Goal: Information Seeking & Learning: Learn about a topic

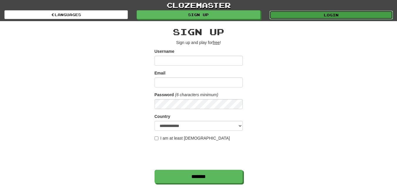
click at [283, 19] on link "Login" at bounding box center [330, 15] width 123 height 9
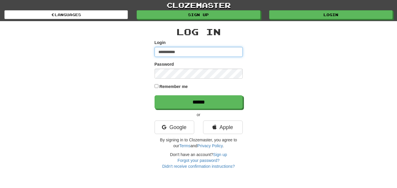
click at [172, 53] on input "**********" at bounding box center [199, 52] width 88 height 10
click at [146, 74] on div "**********" at bounding box center [199, 95] width 344 height 148
click at [173, 51] on input "**********" at bounding box center [199, 52] width 88 height 10
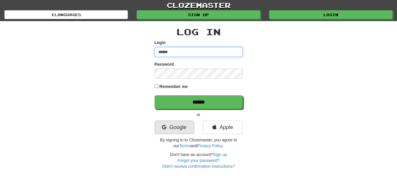
type input "******"
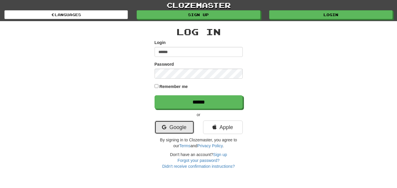
click at [179, 125] on link "Google" at bounding box center [175, 128] width 40 height 14
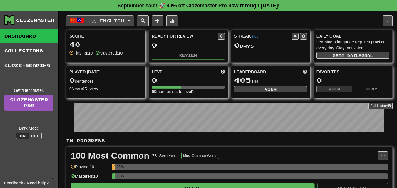
click at [130, 20] on span "button" at bounding box center [129, 20] width 2 height 1
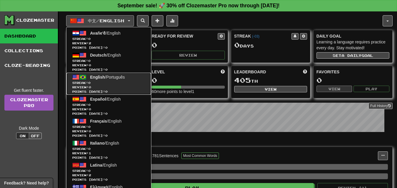
click at [102, 78] on span "English" at bounding box center [97, 77] width 15 height 5
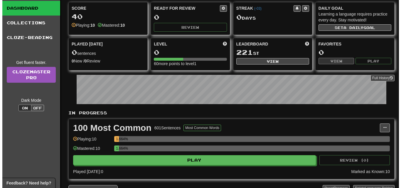
scroll to position [59, 0]
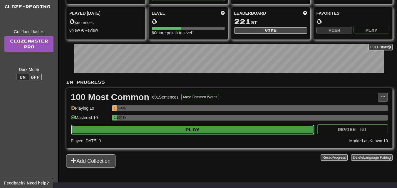
click at [192, 132] on button "Play" at bounding box center [192, 130] width 243 height 10
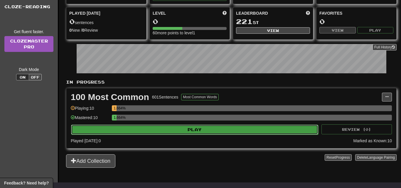
select select "**"
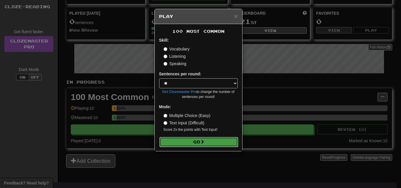
click at [217, 141] on button "Go" at bounding box center [199, 142] width 79 height 10
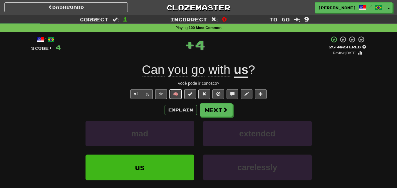
click at [174, 91] on button "🧠" at bounding box center [175, 94] width 13 height 10
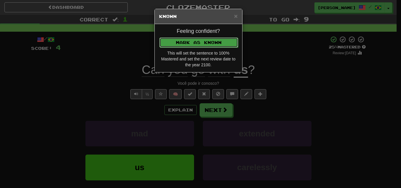
click at [203, 40] on button "Mark as Known" at bounding box center [199, 43] width 79 height 10
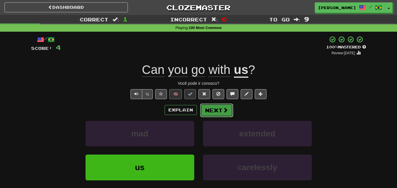
click at [218, 111] on button "Next" at bounding box center [216, 111] width 33 height 14
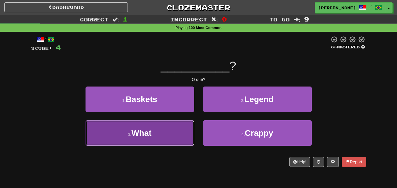
click at [172, 127] on button "3 . What" at bounding box center [140, 133] width 109 height 26
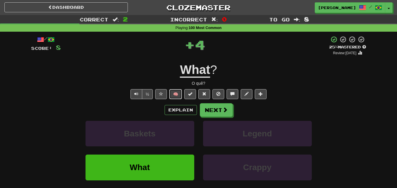
click at [174, 94] on button "🧠" at bounding box center [175, 94] width 13 height 10
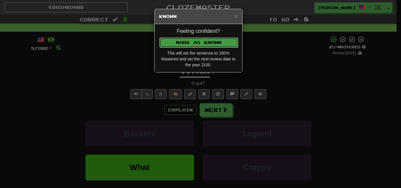
drag, startPoint x: 204, startPoint y: 41, endPoint x: 217, endPoint y: 58, distance: 21.6
click at [204, 41] on button "Mark as Known" at bounding box center [198, 42] width 79 height 10
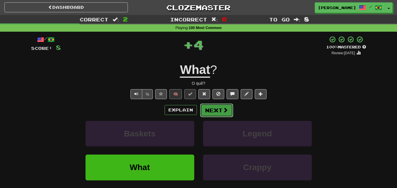
click at [218, 111] on button "Next" at bounding box center [216, 111] width 33 height 14
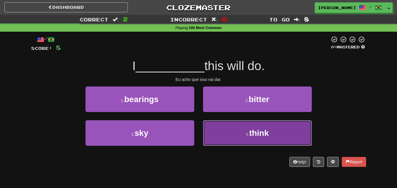
click at [214, 133] on button "4 . think" at bounding box center [257, 133] width 109 height 26
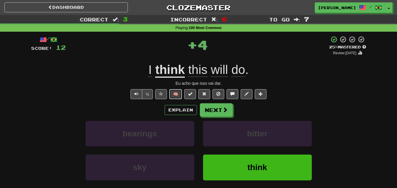
click at [177, 93] on button "🧠" at bounding box center [175, 94] width 13 height 10
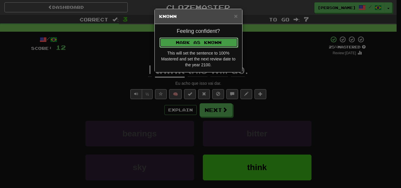
click at [202, 40] on button "Mark as Known" at bounding box center [199, 43] width 79 height 10
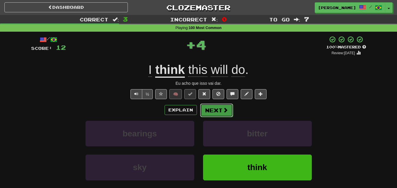
click at [216, 115] on button "Next" at bounding box center [216, 111] width 33 height 14
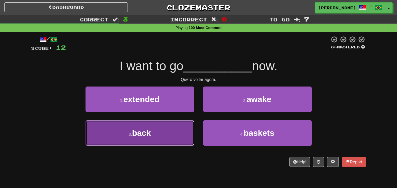
click at [179, 128] on button "3 . back" at bounding box center [140, 133] width 109 height 26
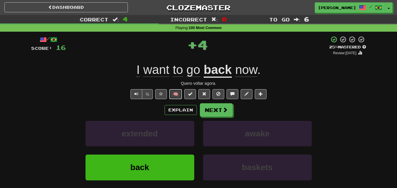
click at [175, 95] on button "🧠" at bounding box center [175, 94] width 13 height 10
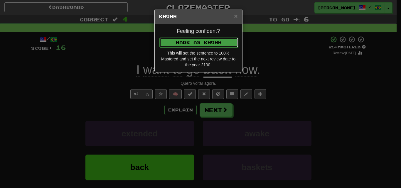
click at [189, 40] on button "Mark as Known" at bounding box center [199, 43] width 79 height 10
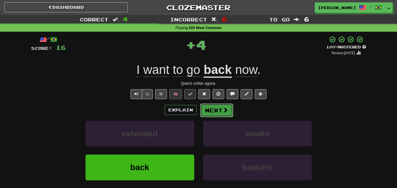
click at [208, 111] on button "Next" at bounding box center [216, 111] width 33 height 14
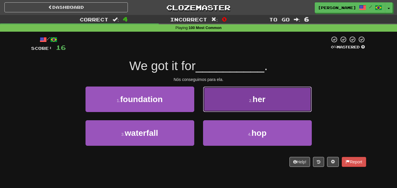
click at [213, 97] on button "2 . her" at bounding box center [257, 100] width 109 height 26
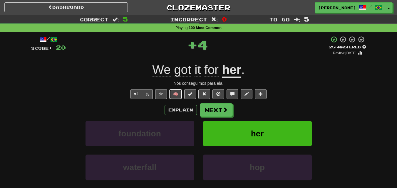
click at [174, 93] on button "🧠" at bounding box center [175, 94] width 13 height 10
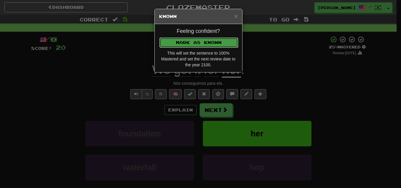
click at [196, 42] on button "Mark as Known" at bounding box center [199, 43] width 79 height 10
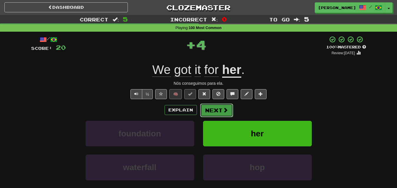
click at [219, 111] on button "Next" at bounding box center [216, 111] width 33 height 14
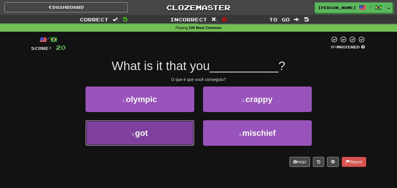
click at [187, 131] on button "3 . got" at bounding box center [140, 133] width 109 height 26
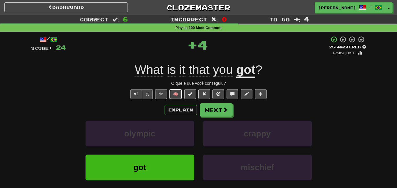
click at [176, 94] on button "🧠" at bounding box center [175, 94] width 13 height 10
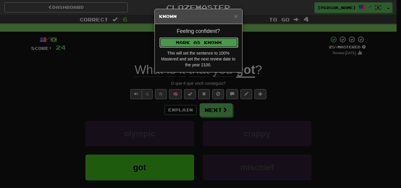
click at [187, 38] on button "Mark as Known" at bounding box center [199, 43] width 79 height 10
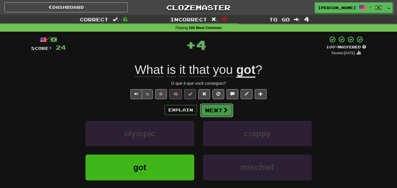
click at [213, 113] on button "Next" at bounding box center [216, 111] width 33 height 14
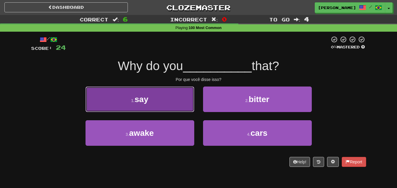
click at [169, 94] on button "1 . say" at bounding box center [140, 100] width 109 height 26
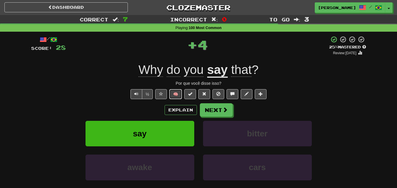
click at [178, 93] on button "🧠" at bounding box center [175, 94] width 13 height 10
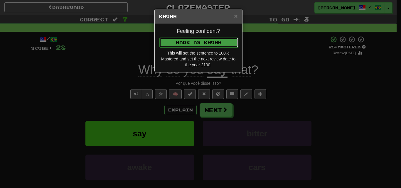
click at [189, 44] on button "Mark as Known" at bounding box center [199, 43] width 79 height 10
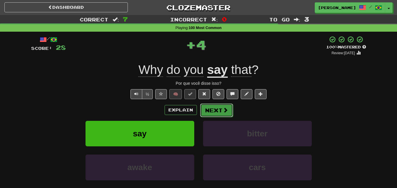
click at [222, 111] on button "Next" at bounding box center [216, 111] width 33 height 14
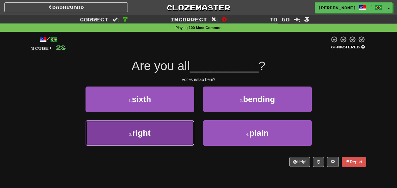
click at [175, 128] on button "3 . right" at bounding box center [140, 133] width 109 height 26
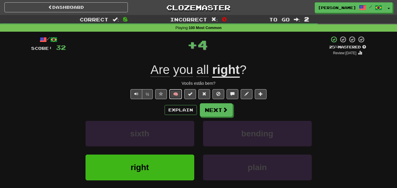
click at [173, 92] on button "🧠" at bounding box center [175, 94] width 13 height 10
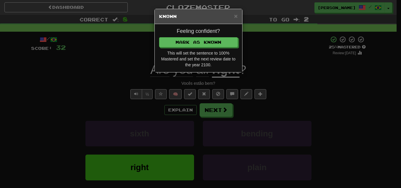
click at [188, 47] on div "Feeling confident? Mark as Known This will set the sentence to 100% Mastered an…" at bounding box center [199, 48] width 88 height 48
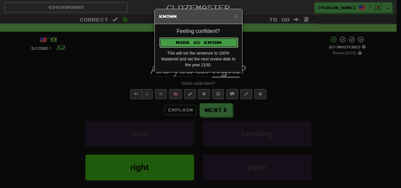
click at [189, 45] on button "Mark as Known" at bounding box center [199, 43] width 79 height 10
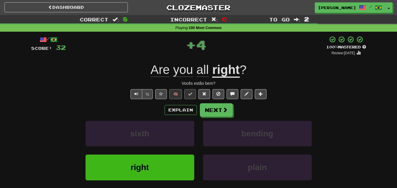
click at [222, 117] on div "Explain Next sixth bending right plain Learn more: sixth bending right plain" at bounding box center [198, 150] width 335 height 94
click at [215, 108] on button "Next" at bounding box center [216, 111] width 33 height 14
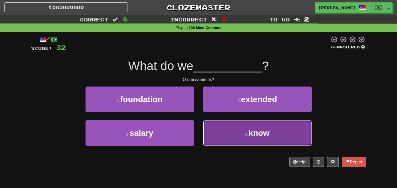
click at [241, 130] on button "4 . know" at bounding box center [257, 133] width 109 height 26
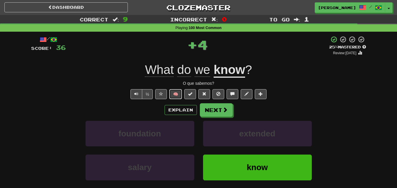
click at [180, 92] on button "🧠" at bounding box center [175, 94] width 13 height 10
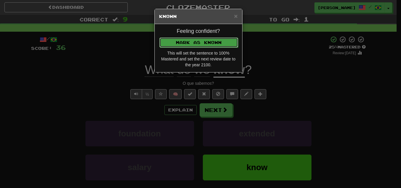
click at [197, 46] on button "Mark as Known" at bounding box center [199, 43] width 79 height 10
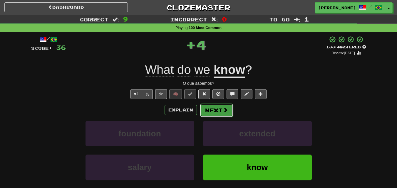
click at [216, 113] on button "Next" at bounding box center [216, 111] width 33 height 14
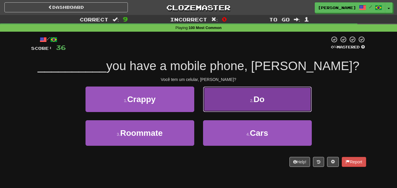
click at [239, 101] on button "2 . Do" at bounding box center [257, 100] width 109 height 26
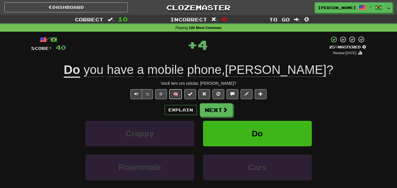
click at [178, 93] on button "🧠" at bounding box center [175, 94] width 13 height 10
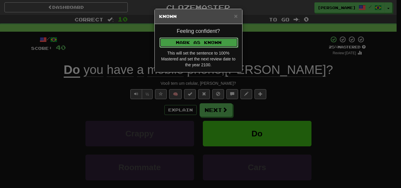
click at [203, 40] on button "Mark as Known" at bounding box center [199, 43] width 79 height 10
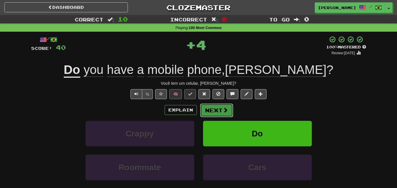
click at [210, 108] on button "Next" at bounding box center [216, 111] width 33 height 14
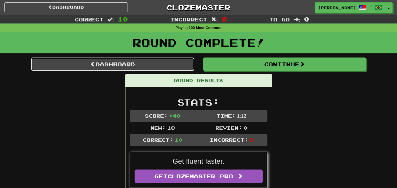
click at [176, 61] on link "Dashboard" at bounding box center [112, 65] width 163 height 14
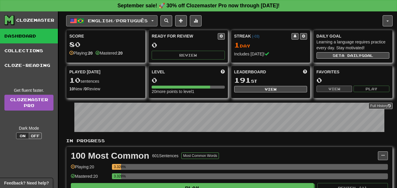
click at [153, 19] on button "English / Português" at bounding box center [111, 20] width 91 height 11
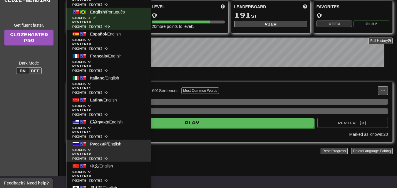
scroll to position [118, 0]
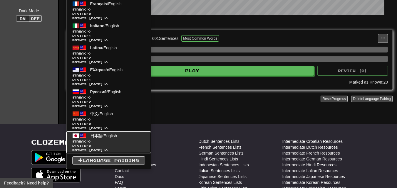
click at [97, 134] on span "日本語" at bounding box center [96, 136] width 12 height 5
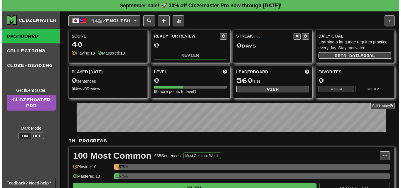
scroll to position [88, 0]
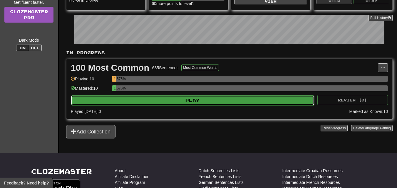
click at [201, 102] on button "Play" at bounding box center [192, 100] width 243 height 10
select select "**"
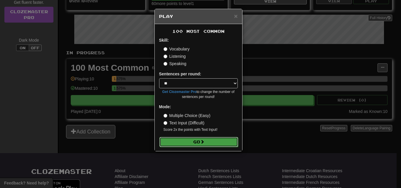
click at [187, 138] on button "Go" at bounding box center [199, 142] width 79 height 10
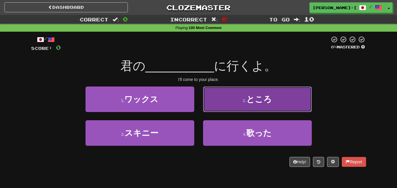
click at [228, 105] on button "2 . ところ" at bounding box center [257, 100] width 109 height 26
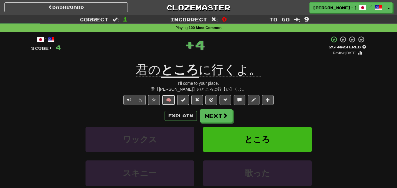
click at [172, 97] on button "🧠" at bounding box center [168, 100] width 13 height 10
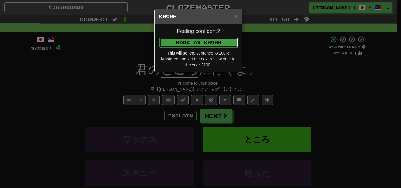
click at [192, 41] on button "Mark as Known" at bounding box center [199, 43] width 79 height 10
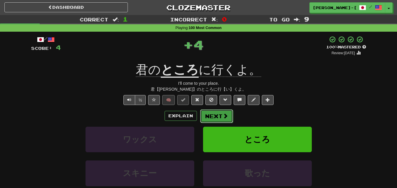
click at [211, 113] on button "Next" at bounding box center [216, 117] width 33 height 14
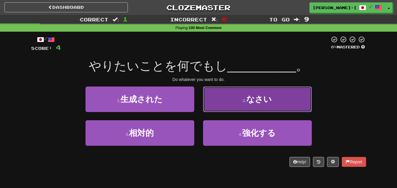
click at [220, 104] on button "2 . なさい" at bounding box center [257, 100] width 109 height 26
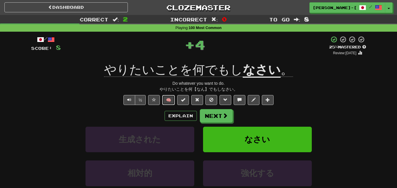
click at [170, 98] on button "🧠" at bounding box center [168, 100] width 13 height 10
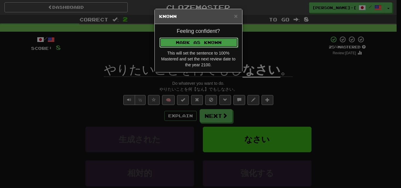
click at [187, 39] on button "Mark as Known" at bounding box center [199, 43] width 79 height 10
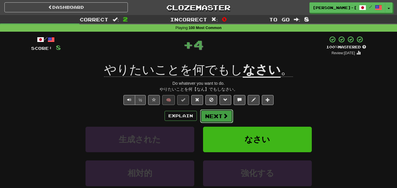
click at [210, 112] on button "Next" at bounding box center [216, 117] width 33 height 14
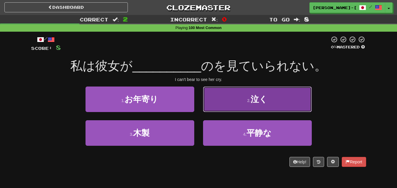
click at [235, 103] on button "2 . 泣く" at bounding box center [257, 100] width 109 height 26
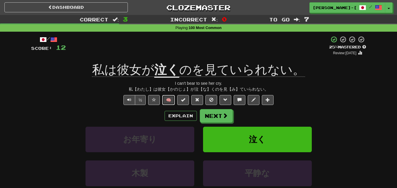
click at [170, 102] on button "🧠" at bounding box center [168, 100] width 13 height 10
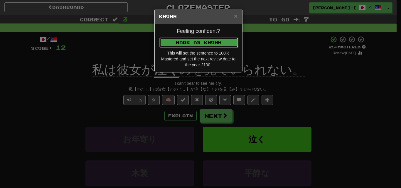
click at [191, 41] on button "Mark as Known" at bounding box center [199, 43] width 79 height 10
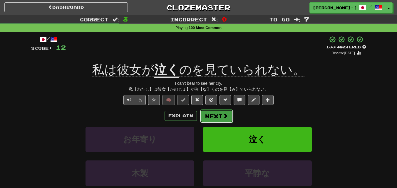
click at [207, 112] on button "Next" at bounding box center [216, 117] width 33 height 14
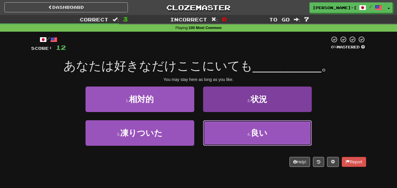
drag, startPoint x: 223, startPoint y: 133, endPoint x: 227, endPoint y: 133, distance: 3.2
click at [226, 133] on button "4 . 良い" at bounding box center [257, 133] width 109 height 26
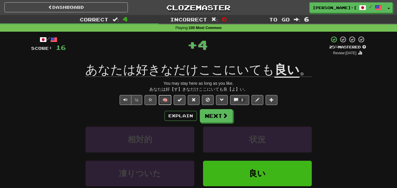
click at [168, 98] on button "🧠" at bounding box center [165, 100] width 13 height 10
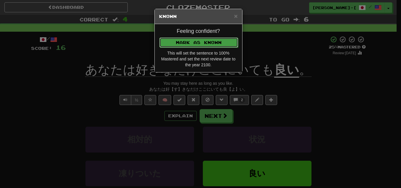
click at [197, 42] on button "Mark as Known" at bounding box center [199, 43] width 79 height 10
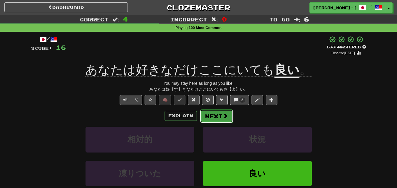
click at [212, 118] on button "Next" at bounding box center [216, 117] width 33 height 14
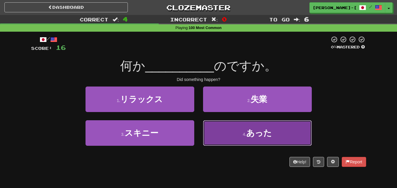
click at [225, 134] on button "4 . あった" at bounding box center [257, 133] width 109 height 26
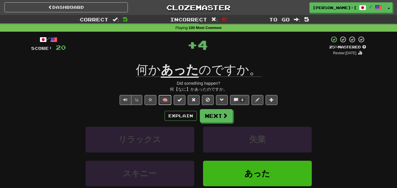
click at [170, 98] on button "🧠" at bounding box center [165, 100] width 13 height 10
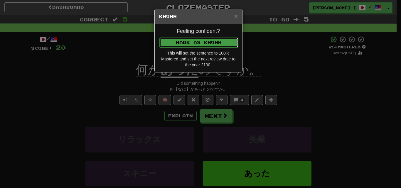
click at [187, 43] on button "Mark as Known" at bounding box center [199, 43] width 79 height 10
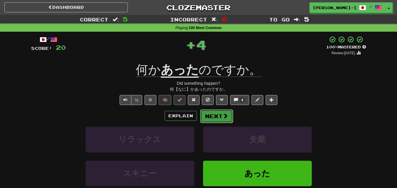
click at [216, 116] on button "Next" at bounding box center [216, 117] width 33 height 14
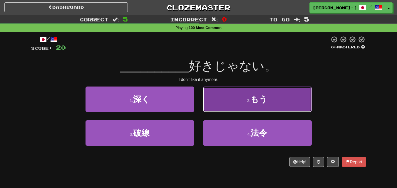
click at [238, 97] on button "2 . もう" at bounding box center [257, 100] width 109 height 26
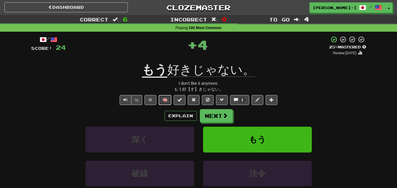
click at [168, 97] on button "🧠" at bounding box center [165, 100] width 13 height 10
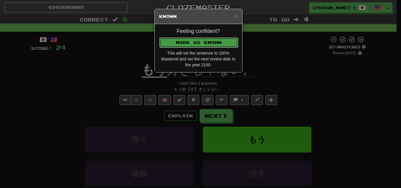
click at [190, 41] on button "Mark as Known" at bounding box center [199, 43] width 79 height 10
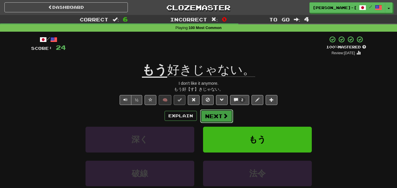
click at [220, 117] on button "Next" at bounding box center [216, 117] width 33 height 14
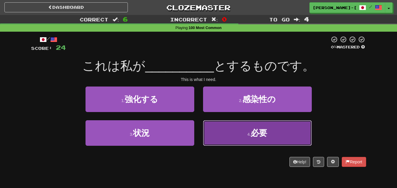
drag, startPoint x: 222, startPoint y: 128, endPoint x: 219, endPoint y: 124, distance: 5.2
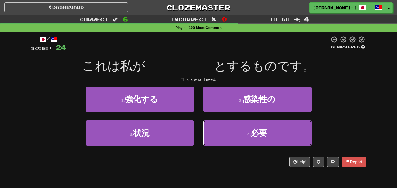
click at [222, 128] on button "4 . 必要" at bounding box center [257, 133] width 109 height 26
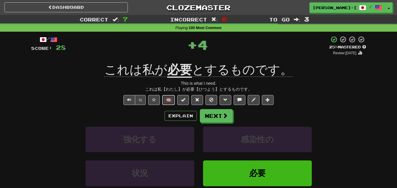
click at [173, 102] on button "🧠" at bounding box center [168, 100] width 13 height 10
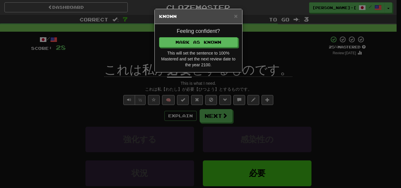
click at [194, 33] on h4 "Feeling confident?" at bounding box center [198, 32] width 79 height 6
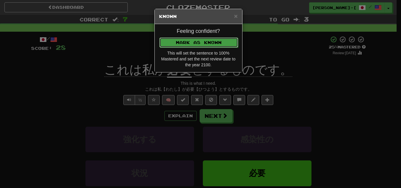
click at [192, 45] on button "Mark as Known" at bounding box center [199, 43] width 79 height 10
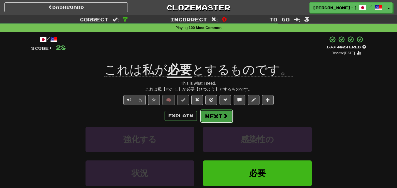
click at [217, 112] on button "Next" at bounding box center [216, 117] width 33 height 14
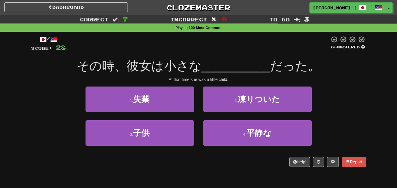
click at [166, 120] on div "1 . 失業" at bounding box center [140, 104] width 118 height 34
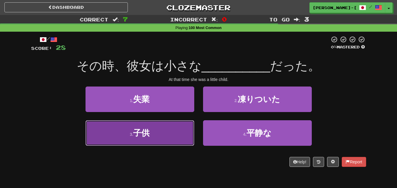
click at [164, 127] on button "3 . 子供" at bounding box center [140, 133] width 109 height 26
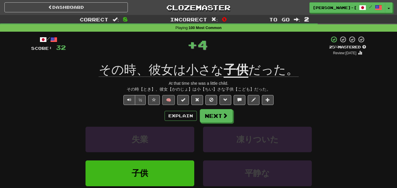
drag, startPoint x: 172, startPoint y: 95, endPoint x: 172, endPoint y: 98, distance: 3.5
click at [172, 98] on div "/ Score: 32 + 4 25 % Mastered Review: 2025-09-21 その時、彼女は小さな 子供 だった。 At that tim…" at bounding box center [198, 131] width 335 height 190
click at [170, 101] on button "🧠" at bounding box center [168, 100] width 13 height 10
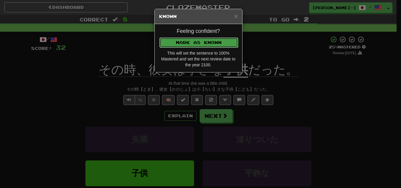
click at [198, 40] on button "Mark as Known" at bounding box center [199, 43] width 79 height 10
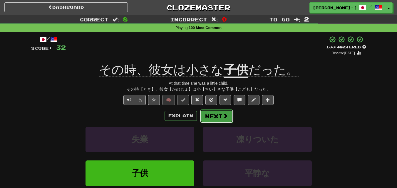
click at [218, 117] on button "Next" at bounding box center [216, 117] width 33 height 14
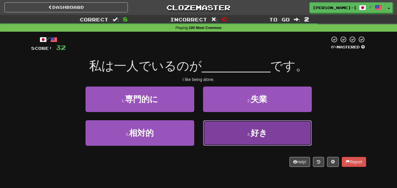
click at [218, 125] on button "4 . 好き" at bounding box center [257, 133] width 109 height 26
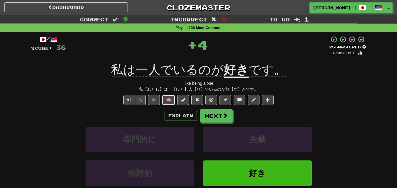
click at [169, 98] on button "🧠" at bounding box center [168, 100] width 13 height 10
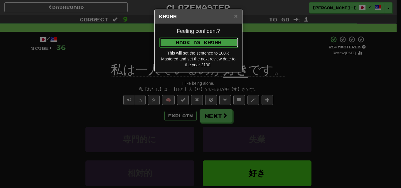
click at [178, 42] on button "Mark as Known" at bounding box center [199, 43] width 79 height 10
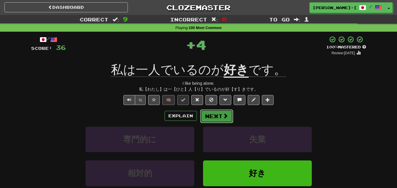
click at [209, 115] on button "Next" at bounding box center [216, 117] width 33 height 14
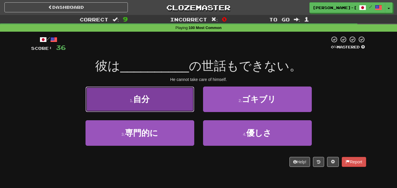
click at [157, 102] on button "1 . 自分" at bounding box center [140, 100] width 109 height 26
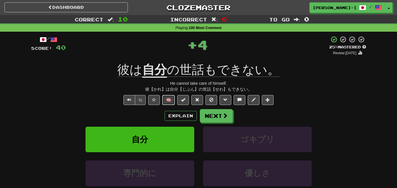
click at [169, 99] on button "🧠" at bounding box center [168, 100] width 13 height 10
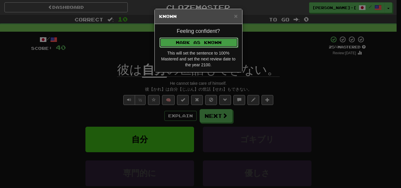
click at [193, 41] on button "Mark as Known" at bounding box center [199, 43] width 79 height 10
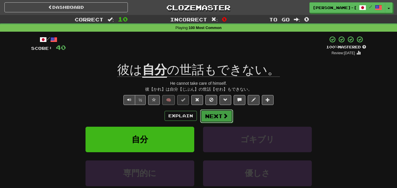
click at [219, 115] on button "Next" at bounding box center [216, 117] width 33 height 14
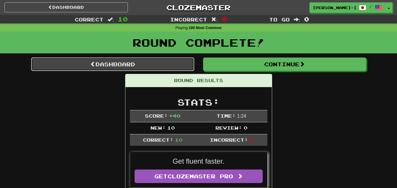
click at [154, 60] on link "Dashboard" at bounding box center [112, 65] width 163 height 14
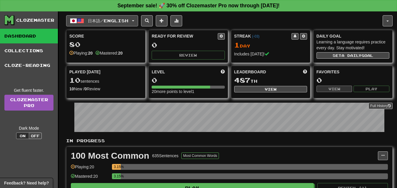
click at [134, 19] on button "日本語 / English" at bounding box center [102, 20] width 72 height 11
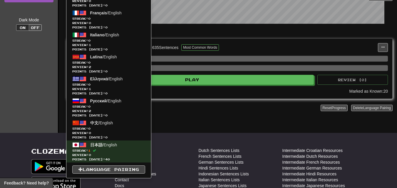
scroll to position [118, 0]
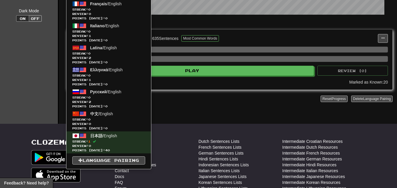
click at [176, 93] on div "In Progress 100 Most Common 635 Sentences Most Common Words Manage Sentences Un…" at bounding box center [229, 65] width 326 height 89
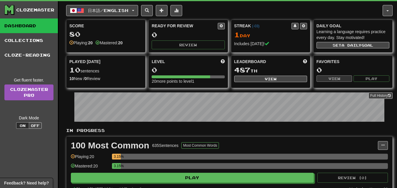
scroll to position [0, 0]
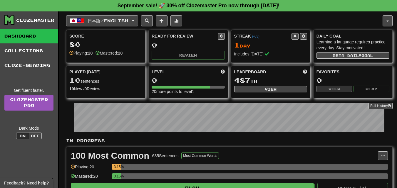
click at [138, 15] on button "日本語 / English" at bounding box center [102, 20] width 72 height 11
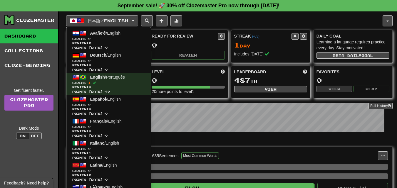
click at [223, 21] on div "日本語 / English Avañe'ẽ / English Streak: 0 Review: 2 Points [DATE]: 0 Deutsch / …" at bounding box center [224, 20] width 316 height 11
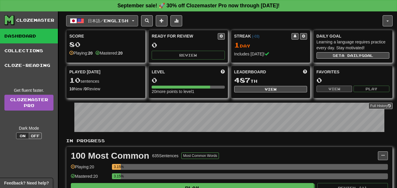
click at [138, 22] on button "日本語 / English" at bounding box center [102, 20] width 72 height 11
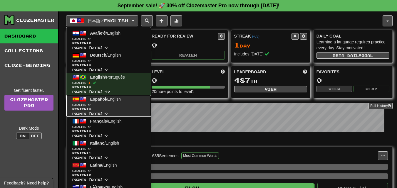
click at [100, 100] on span "Español" at bounding box center [98, 99] width 16 height 5
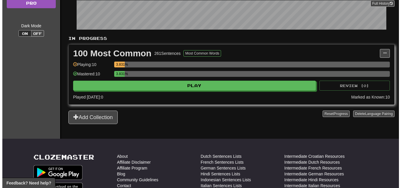
scroll to position [88, 0]
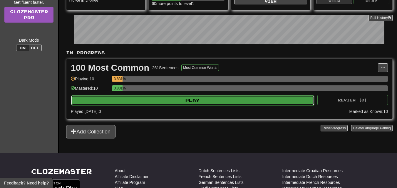
click at [174, 103] on button "Play" at bounding box center [192, 100] width 243 height 10
select select "**"
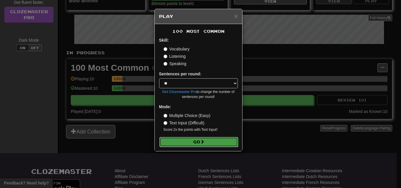
click at [199, 140] on button "Go" at bounding box center [199, 142] width 79 height 10
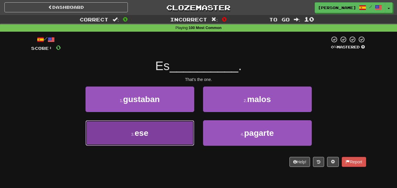
click at [162, 128] on button "3 . ese" at bounding box center [140, 133] width 109 height 26
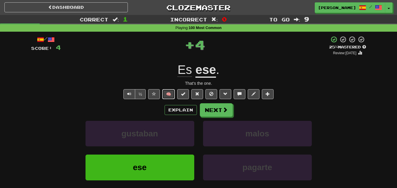
click at [174, 97] on button "🧠" at bounding box center [168, 94] width 13 height 10
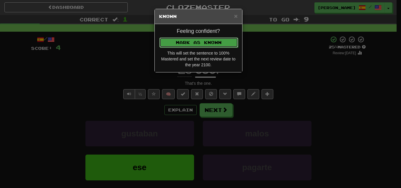
drag, startPoint x: 203, startPoint y: 38, endPoint x: 203, endPoint y: 41, distance: 3.2
click at [203, 41] on button "Mark as Known" at bounding box center [199, 43] width 79 height 10
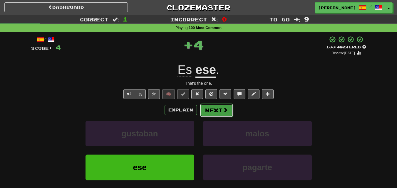
click at [214, 109] on button "Next" at bounding box center [216, 111] width 33 height 14
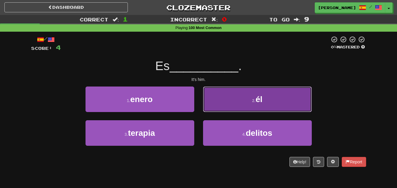
click at [231, 97] on button "2 . él" at bounding box center [257, 100] width 109 height 26
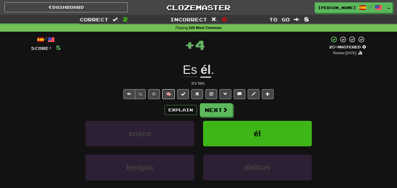
click at [168, 92] on button "🧠" at bounding box center [168, 94] width 13 height 10
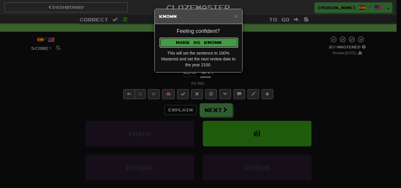
click at [191, 44] on button "Mark as Known" at bounding box center [199, 43] width 79 height 10
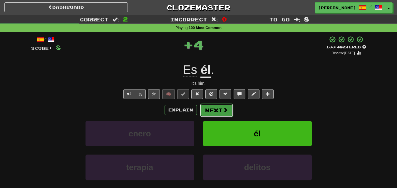
click at [212, 112] on button "Next" at bounding box center [216, 111] width 33 height 14
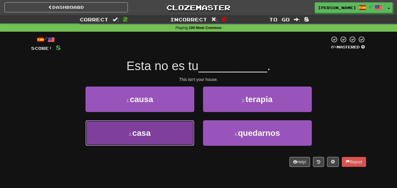
click at [170, 129] on button "3 . casa" at bounding box center [140, 133] width 109 height 26
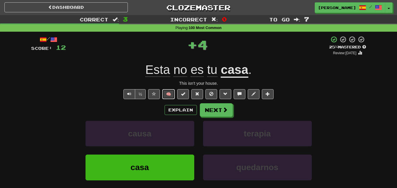
click at [171, 93] on button "🧠" at bounding box center [168, 94] width 13 height 10
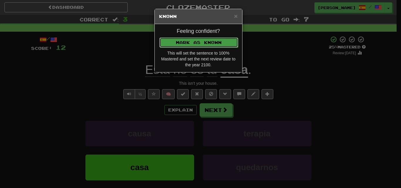
click at [190, 45] on button "Mark as Known" at bounding box center [199, 43] width 79 height 10
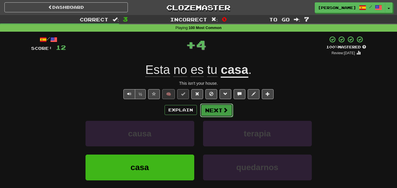
click at [211, 105] on button "Next" at bounding box center [216, 111] width 33 height 14
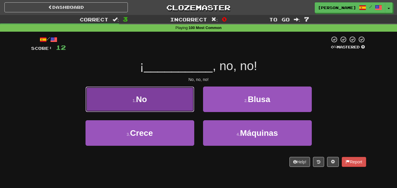
click at [152, 104] on button "1 . No" at bounding box center [140, 100] width 109 height 26
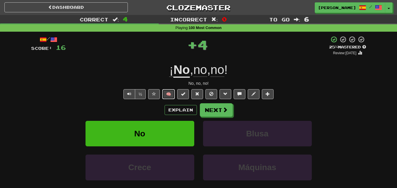
click at [169, 95] on button "🧠" at bounding box center [168, 94] width 13 height 10
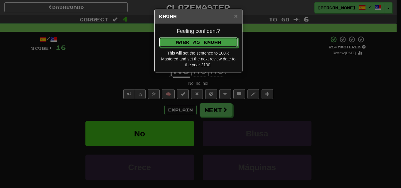
drag, startPoint x: 180, startPoint y: 38, endPoint x: 180, endPoint y: 43, distance: 5.3
click at [180, 38] on button "Mark as Known" at bounding box center [198, 42] width 79 height 10
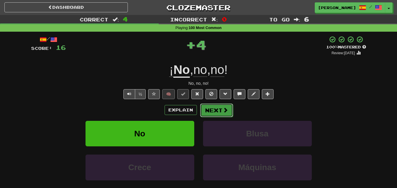
click at [210, 107] on button "Next" at bounding box center [216, 111] width 33 height 14
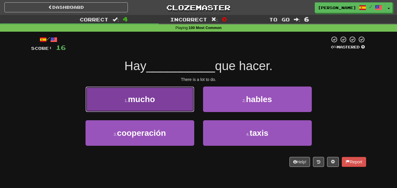
click at [169, 96] on button "1 . mucho" at bounding box center [140, 100] width 109 height 26
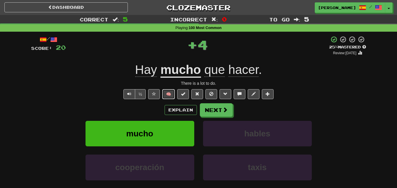
click at [172, 93] on button "🧠" at bounding box center [168, 94] width 13 height 10
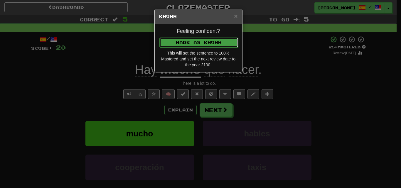
click at [193, 43] on button "Mark as Known" at bounding box center [199, 43] width 79 height 10
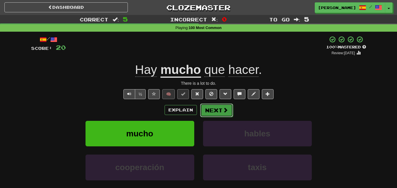
click at [209, 112] on button "Next" at bounding box center [216, 111] width 33 height 14
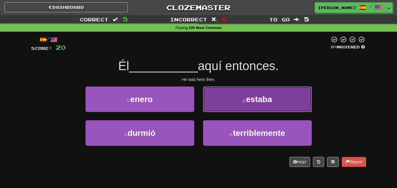
click at [225, 100] on button "2 . estaba" at bounding box center [257, 100] width 109 height 26
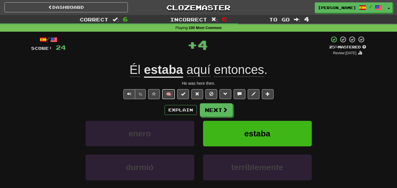
click at [169, 95] on button "🧠" at bounding box center [168, 94] width 13 height 10
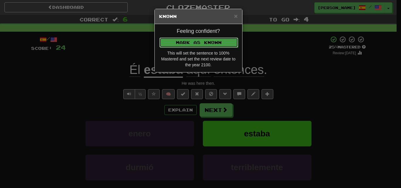
click at [185, 40] on button "Mark as Known" at bounding box center [199, 43] width 79 height 10
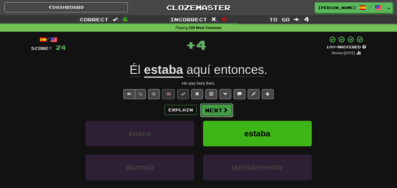
click at [209, 114] on button "Next" at bounding box center [216, 111] width 33 height 14
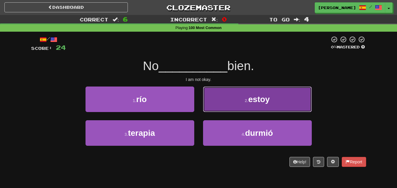
click at [229, 105] on button "2 . estoy" at bounding box center [257, 100] width 109 height 26
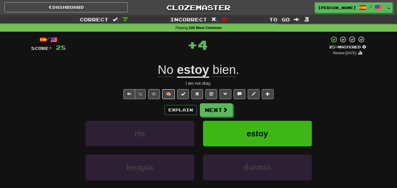
click at [172, 92] on button "🧠" at bounding box center [168, 94] width 13 height 10
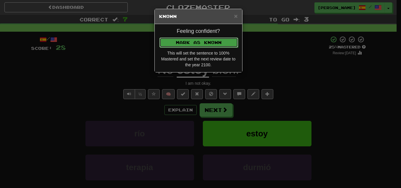
click at [186, 44] on button "Mark as Known" at bounding box center [199, 43] width 79 height 10
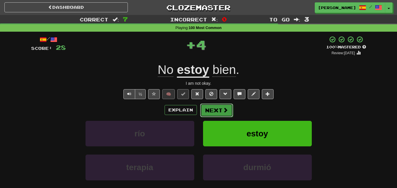
click at [224, 112] on span at bounding box center [225, 110] width 5 height 5
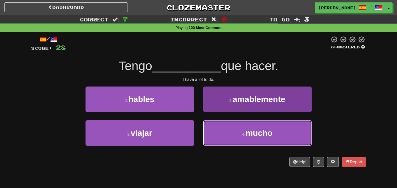
click at [223, 127] on button "4 . mucho" at bounding box center [257, 133] width 109 height 26
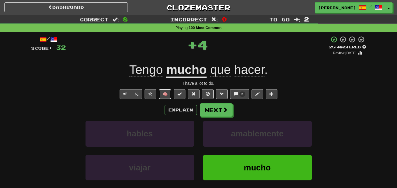
click at [165, 92] on button "🧠" at bounding box center [165, 94] width 13 height 10
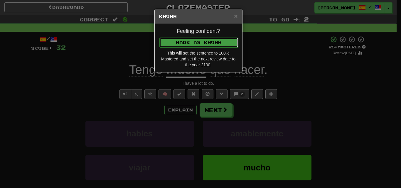
click at [192, 41] on button "Mark as Known" at bounding box center [199, 43] width 79 height 10
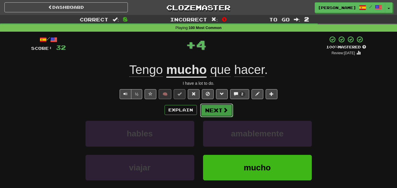
click at [207, 110] on button "Next" at bounding box center [216, 111] width 33 height 14
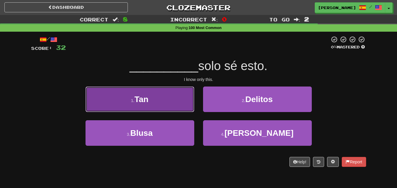
click at [149, 97] on button "1 . Tan" at bounding box center [140, 100] width 109 height 26
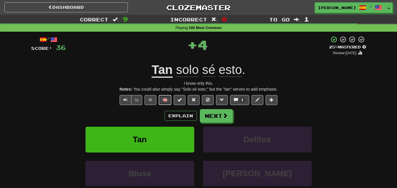
click at [168, 102] on button "🧠" at bounding box center [165, 100] width 13 height 10
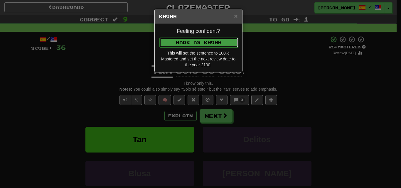
click at [197, 44] on button "Mark as Known" at bounding box center [199, 43] width 79 height 10
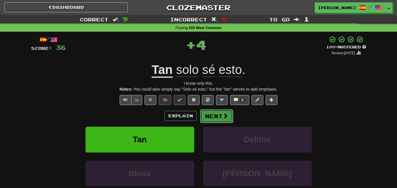
click at [213, 115] on button "Next" at bounding box center [216, 117] width 33 height 14
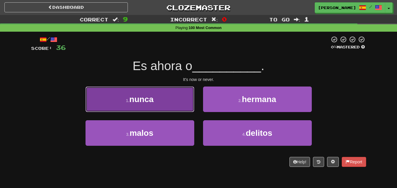
click at [166, 105] on button "1 . nunca" at bounding box center [140, 100] width 109 height 26
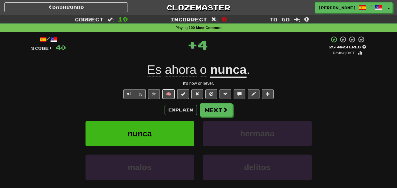
click at [172, 93] on button "🧠" at bounding box center [168, 94] width 13 height 10
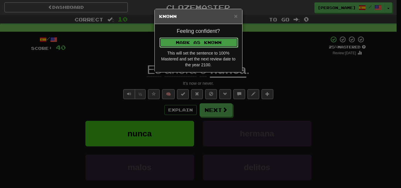
click at [188, 43] on button "Mark as Known" at bounding box center [199, 43] width 79 height 10
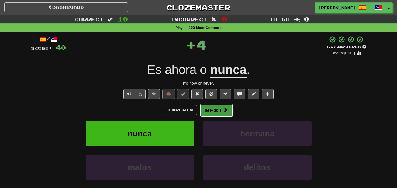
drag, startPoint x: 215, startPoint y: 113, endPoint x: 219, endPoint y: 111, distance: 4.2
click at [217, 113] on button "Next" at bounding box center [216, 110] width 33 height 14
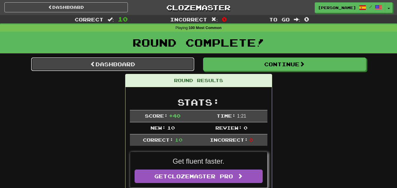
click at [149, 64] on link "Dashboard" at bounding box center [112, 65] width 163 height 14
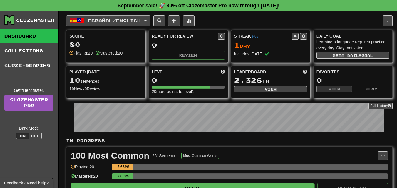
click at [136, 21] on span "Español / English" at bounding box center [114, 20] width 53 height 5
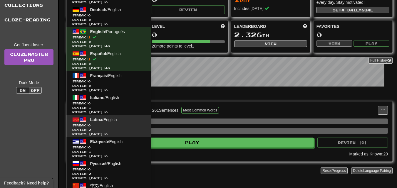
scroll to position [59, 0]
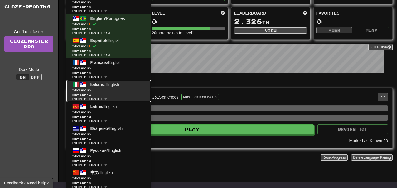
click at [98, 91] on span "Streak: 0" at bounding box center [108, 90] width 73 height 4
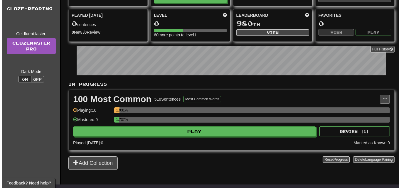
scroll to position [59, 0]
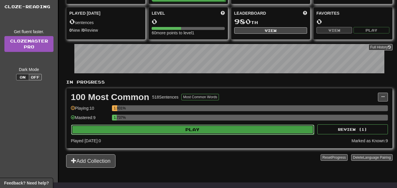
click at [191, 130] on button "Play" at bounding box center [192, 130] width 243 height 10
select select "**"
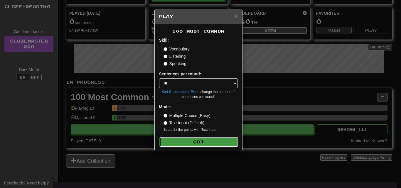
click at [200, 143] on button "Go" at bounding box center [199, 142] width 79 height 10
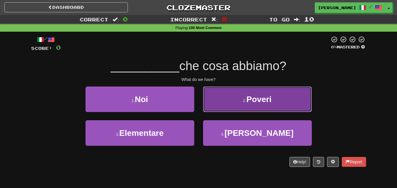
click at [224, 103] on button "2 . Poveri" at bounding box center [257, 100] width 109 height 26
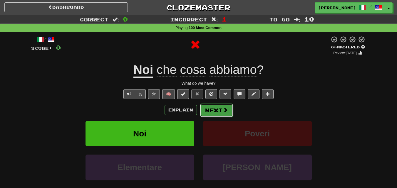
click at [212, 108] on button "Next" at bounding box center [216, 111] width 33 height 14
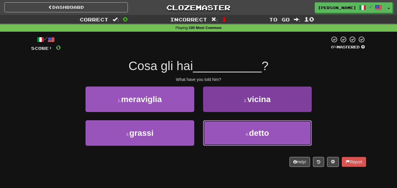
click at [221, 124] on button "4 . detto" at bounding box center [257, 133] width 109 height 26
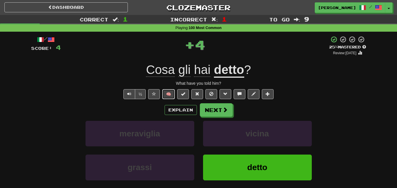
click at [172, 95] on button "🧠" at bounding box center [168, 94] width 13 height 10
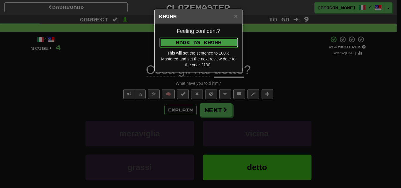
click at [189, 41] on button "Mark as Known" at bounding box center [199, 43] width 79 height 10
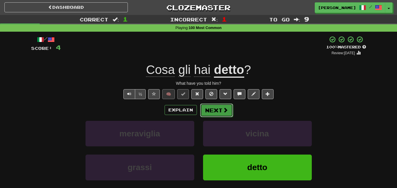
click at [220, 109] on button "Next" at bounding box center [216, 111] width 33 height 14
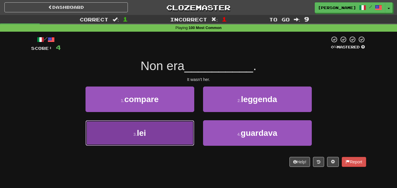
click at [171, 132] on button "3 . lei" at bounding box center [140, 133] width 109 height 26
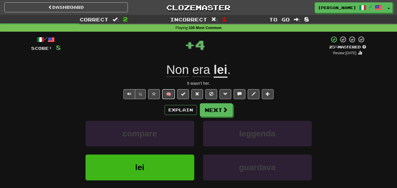
click at [175, 96] on button "🧠" at bounding box center [168, 94] width 13 height 10
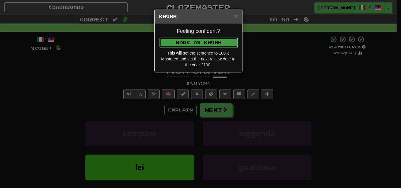
click at [192, 45] on button "Mark as Known" at bounding box center [199, 43] width 79 height 10
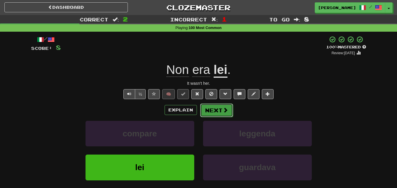
click at [209, 110] on button "Next" at bounding box center [216, 111] width 33 height 14
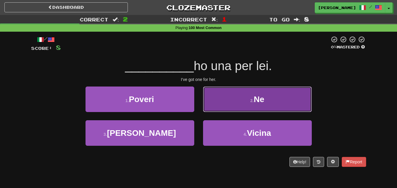
click at [226, 107] on button "2 . Ne" at bounding box center [257, 100] width 109 height 26
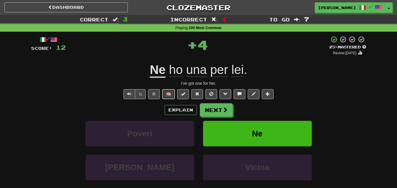
click at [173, 93] on button "🧠" at bounding box center [168, 94] width 13 height 10
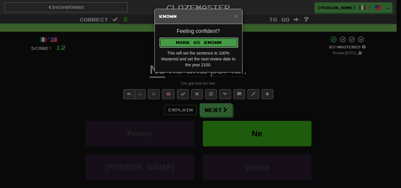
click at [198, 45] on button "Mark as Known" at bounding box center [199, 43] width 79 height 10
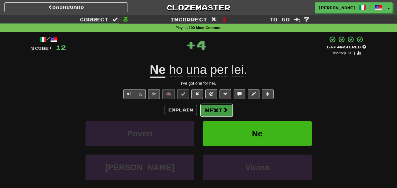
click at [207, 109] on button "Next" at bounding box center [216, 111] width 33 height 14
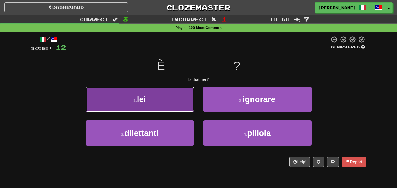
click at [172, 106] on button "1 . lei" at bounding box center [140, 100] width 109 height 26
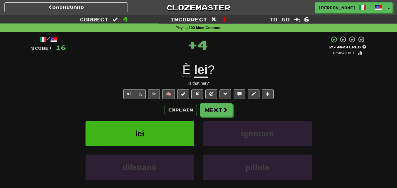
click at [175, 93] on span "🧠" at bounding box center [211, 94] width 128 height 5
click at [168, 92] on button "🧠" at bounding box center [168, 94] width 13 height 10
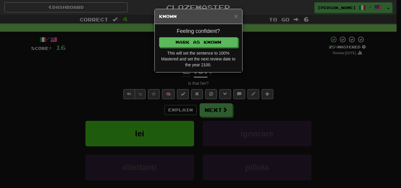
click at [265, 52] on div "× Known Feeling confident? Mark as Known This will set the sentence to 100% Mas…" at bounding box center [200, 94] width 401 height 188
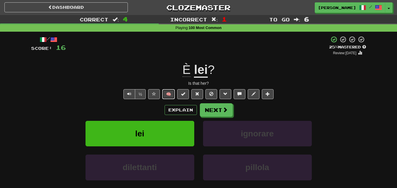
click at [172, 92] on button "🧠" at bounding box center [168, 94] width 13 height 10
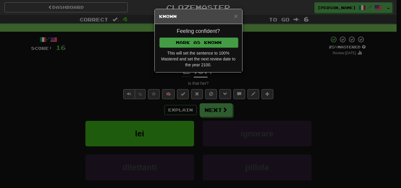
click at [194, 37] on div "Feeling confident? Mark as Known This will set the sentence to 100% Mastered an…" at bounding box center [199, 48] width 88 height 48
click at [207, 43] on button "Mark as Known" at bounding box center [199, 43] width 79 height 10
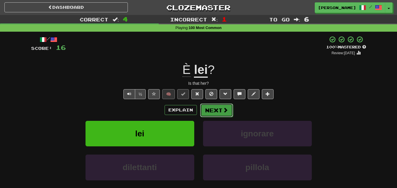
click at [219, 113] on button "Next" at bounding box center [216, 111] width 33 height 14
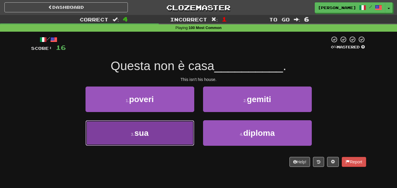
click at [178, 129] on button "3 . sua" at bounding box center [140, 133] width 109 height 26
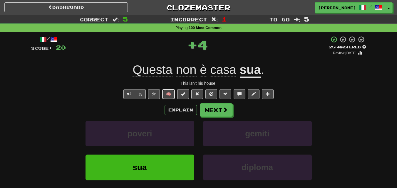
click at [172, 95] on button "🧠" at bounding box center [168, 94] width 13 height 10
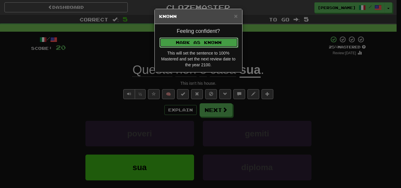
click at [187, 41] on button "Mark as Known" at bounding box center [199, 43] width 79 height 10
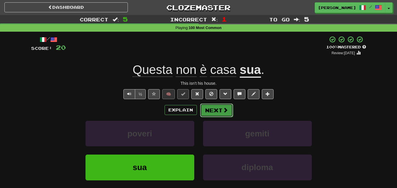
click at [211, 112] on button "Next" at bounding box center [216, 111] width 33 height 14
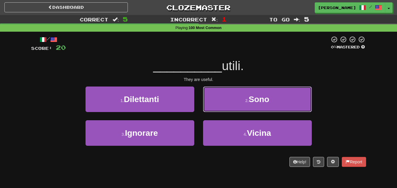
drag, startPoint x: 234, startPoint y: 106, endPoint x: 222, endPoint y: 103, distance: 13.0
click at [234, 105] on button "2 . Sono" at bounding box center [257, 100] width 109 height 26
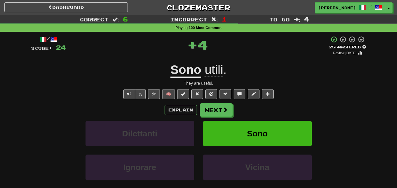
click at [173, 92] on span "🧠" at bounding box center [211, 94] width 128 height 5
click at [170, 92] on button "🧠" at bounding box center [168, 94] width 13 height 10
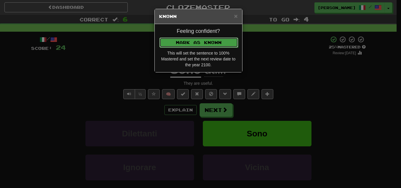
click at [193, 45] on button "Mark as Known" at bounding box center [199, 43] width 79 height 10
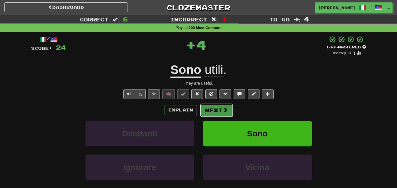
click at [206, 114] on button "Next" at bounding box center [216, 111] width 33 height 14
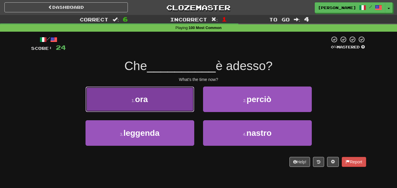
click at [176, 106] on button "1 . ora" at bounding box center [140, 100] width 109 height 26
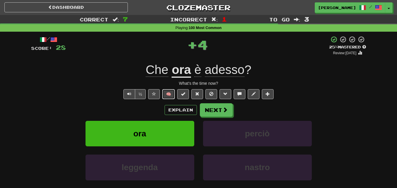
click at [170, 95] on button "🧠" at bounding box center [168, 94] width 13 height 10
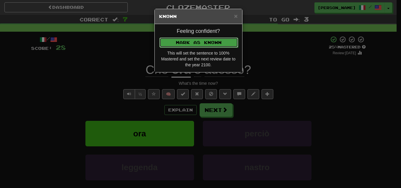
click at [192, 41] on button "Mark as Known" at bounding box center [199, 43] width 79 height 10
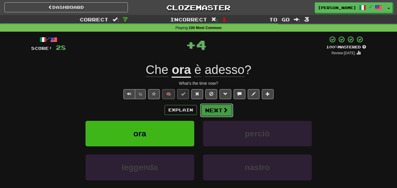
click at [220, 106] on button "Next" at bounding box center [216, 111] width 33 height 14
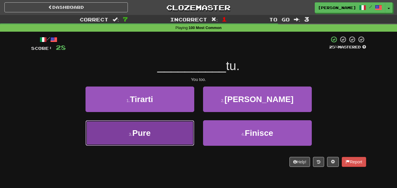
click at [170, 137] on button "3 . Pure" at bounding box center [140, 133] width 109 height 26
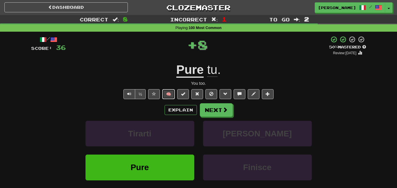
click at [175, 97] on button "🧠" at bounding box center [168, 94] width 13 height 10
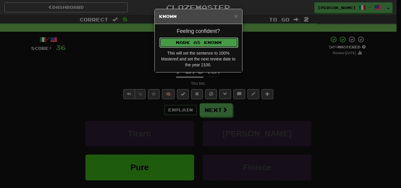
click at [205, 42] on button "Mark as Known" at bounding box center [199, 43] width 79 height 10
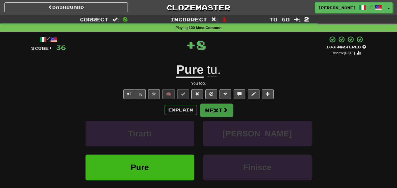
click at [212, 106] on div "/ Score: 36 + 8 100 % Mastered Review: 2100-01-01 Pure tu . You too. ½ 🧠 Explai…" at bounding box center [198, 128] width 335 height 184
click at [213, 109] on button "Next" at bounding box center [216, 111] width 33 height 14
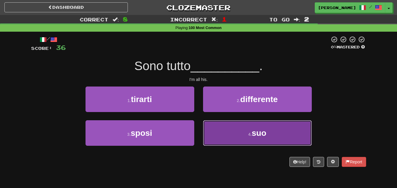
click at [217, 125] on button "4 . suo" at bounding box center [257, 133] width 109 height 26
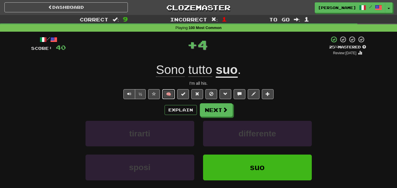
click at [172, 96] on button "🧠" at bounding box center [168, 94] width 13 height 10
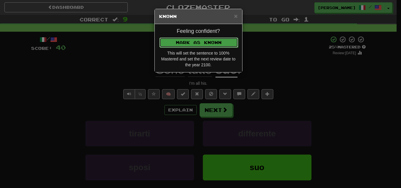
click at [206, 41] on button "Mark as Known" at bounding box center [199, 43] width 79 height 10
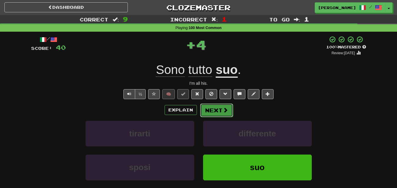
click at [212, 104] on button "Next" at bounding box center [216, 111] width 33 height 14
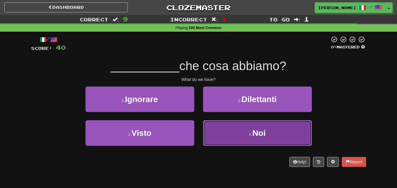
click at [222, 135] on button "4 . Noi" at bounding box center [257, 133] width 109 height 26
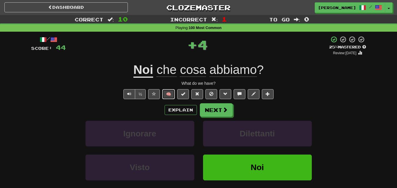
click at [170, 94] on button "🧠" at bounding box center [168, 94] width 13 height 10
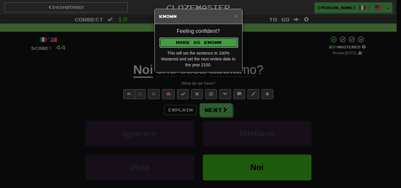
click at [182, 43] on button "Mark as Known" at bounding box center [199, 43] width 79 height 10
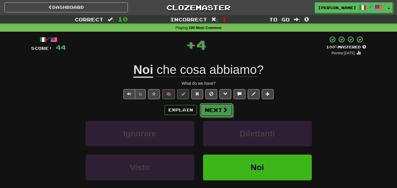
click at [213, 109] on button "Next" at bounding box center [216, 110] width 33 height 14
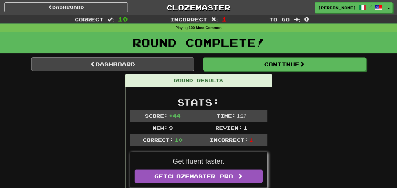
click at [212, 114] on td "Time: 1 : 27" at bounding box center [232, 116] width 72 height 12
drag, startPoint x: 125, startPoint y: 169, endPoint x: 124, endPoint y: 165, distance: 4.4
drag, startPoint x: 124, startPoint y: 165, endPoint x: 73, endPoint y: 129, distance: 62.6
click at [125, 60] on link "Dashboard" at bounding box center [112, 65] width 163 height 14
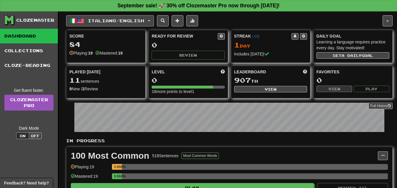
click at [141, 22] on span "Italiano / English" at bounding box center [116, 20] width 56 height 5
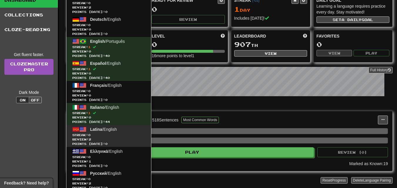
scroll to position [59, 0]
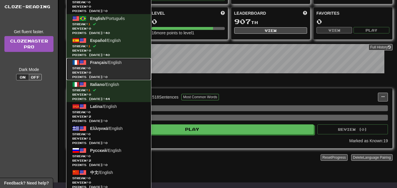
click at [100, 68] on span "Streak: 0" at bounding box center [108, 68] width 73 height 4
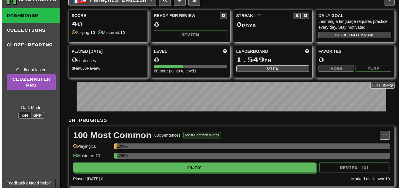
scroll to position [88, 0]
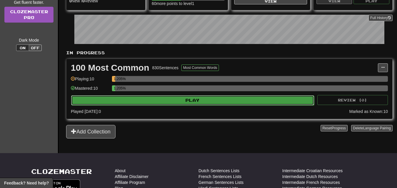
click at [193, 101] on button "Play" at bounding box center [192, 100] width 243 height 10
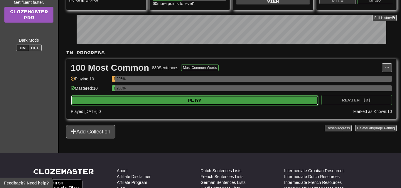
select select "**"
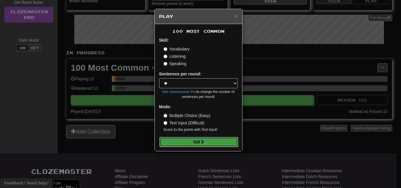
click at [193, 145] on button "Go" at bounding box center [199, 142] width 79 height 10
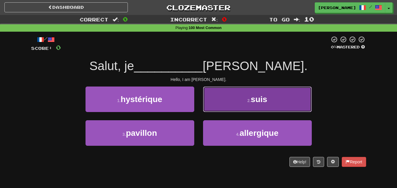
click at [210, 103] on button "2 . suis" at bounding box center [257, 100] width 109 height 26
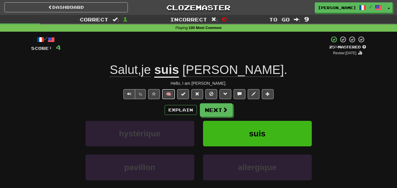
click at [172, 96] on button "🧠" at bounding box center [168, 94] width 13 height 10
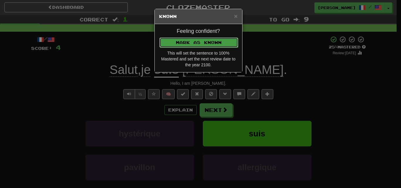
click at [183, 43] on button "Mark as Known" at bounding box center [199, 43] width 79 height 10
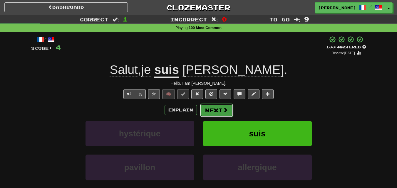
click at [216, 108] on button "Next" at bounding box center [216, 111] width 33 height 14
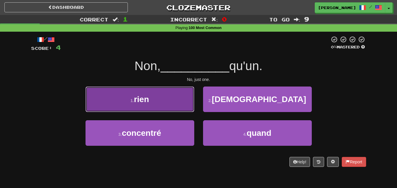
click at [173, 107] on button "1 . rien" at bounding box center [140, 100] width 109 height 26
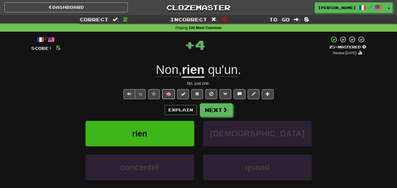
click at [170, 94] on button "🧠" at bounding box center [168, 94] width 13 height 10
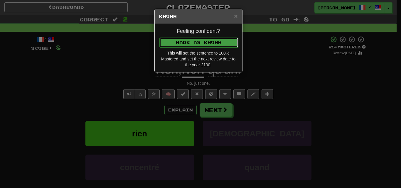
click at [194, 43] on button "Mark as Known" at bounding box center [199, 43] width 79 height 10
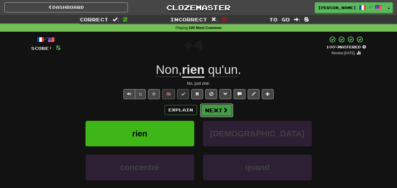
click at [218, 111] on button "Next" at bounding box center [216, 111] width 33 height 14
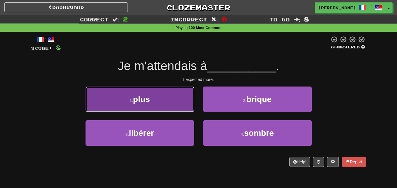
click at [166, 107] on button "1 . plus" at bounding box center [140, 100] width 109 height 26
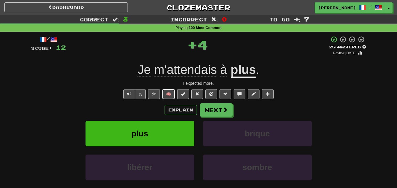
click at [172, 92] on button "🧠" at bounding box center [168, 94] width 13 height 10
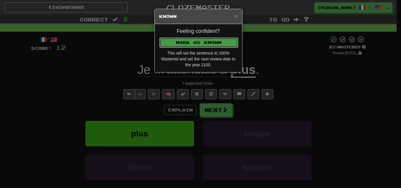
click at [196, 41] on button "Mark as Known" at bounding box center [199, 43] width 79 height 10
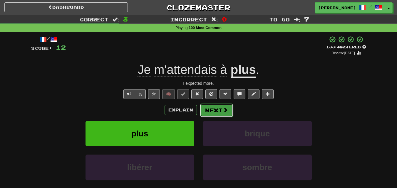
click at [216, 113] on button "Next" at bounding box center [216, 111] width 33 height 14
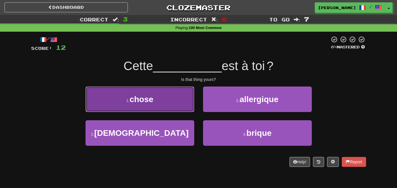
click at [177, 105] on button "1 . chose" at bounding box center [140, 100] width 109 height 26
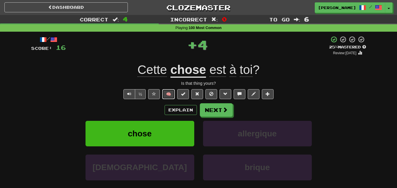
click at [167, 93] on button "🧠" at bounding box center [168, 94] width 13 height 10
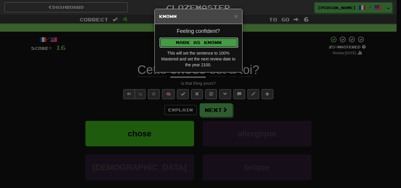
click at [199, 40] on button "Mark as Known" at bounding box center [199, 43] width 79 height 10
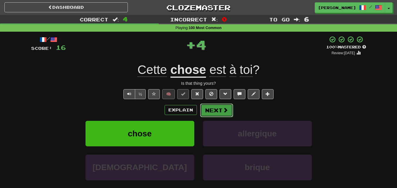
drag, startPoint x: 213, startPoint y: 103, endPoint x: 215, endPoint y: 106, distance: 3.2
click at [215, 106] on button "Next" at bounding box center [216, 111] width 33 height 14
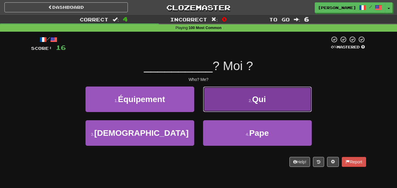
click at [234, 101] on button "2 . Qui" at bounding box center [257, 100] width 109 height 26
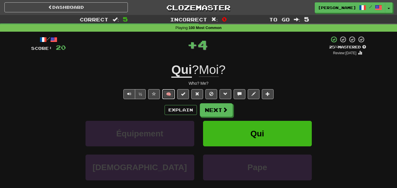
click at [168, 95] on button "🧠" at bounding box center [168, 94] width 13 height 10
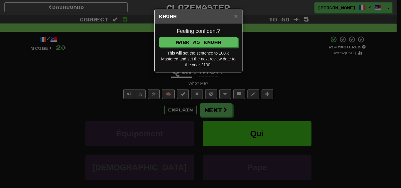
click at [197, 48] on div "Feeling confident? Mark as Known This will set the sentence to 100% Mastered an…" at bounding box center [199, 48] width 88 height 48
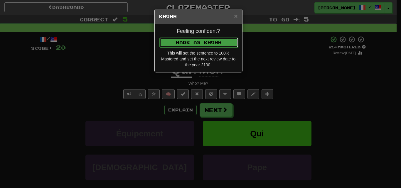
click at [190, 38] on button "Mark as Known" at bounding box center [199, 43] width 79 height 10
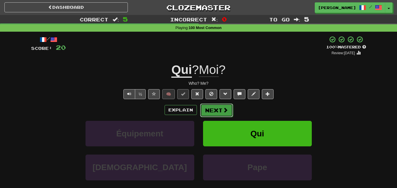
click at [213, 111] on button "Next" at bounding box center [216, 111] width 33 height 14
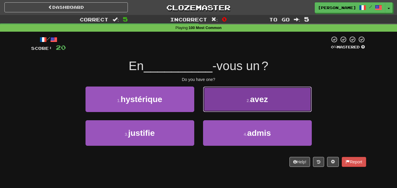
click at [243, 105] on button "2 . avez" at bounding box center [257, 100] width 109 height 26
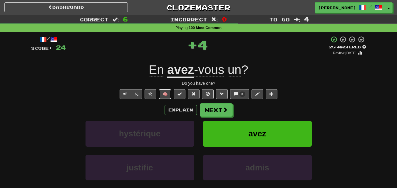
click at [170, 91] on button "🧠" at bounding box center [165, 94] width 13 height 10
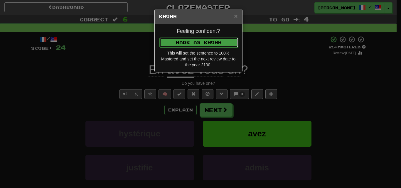
click at [202, 41] on button "Mark as Known" at bounding box center [199, 43] width 79 height 10
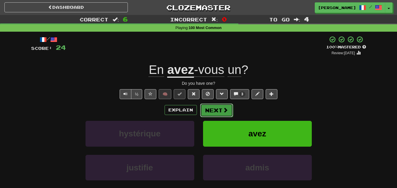
click at [209, 105] on button "Next" at bounding box center [216, 111] width 33 height 14
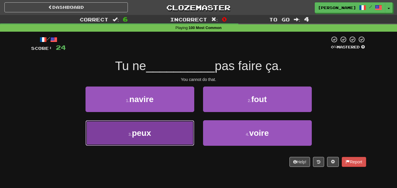
click at [170, 130] on button "3 . peux" at bounding box center [140, 133] width 109 height 26
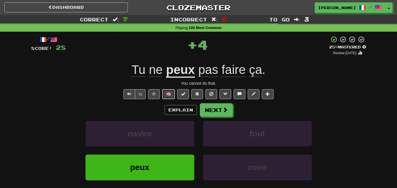
click at [172, 93] on button "🧠" at bounding box center [168, 94] width 13 height 10
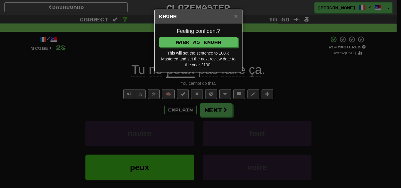
click at [220, 113] on div "× Known Feeling confident? Mark as Known This will set the sentence to 100% Mas…" at bounding box center [200, 94] width 401 height 188
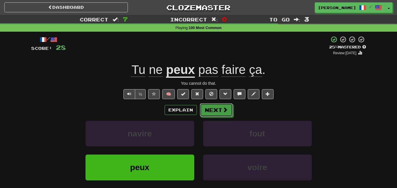
click at [219, 113] on button "Next" at bounding box center [216, 110] width 33 height 14
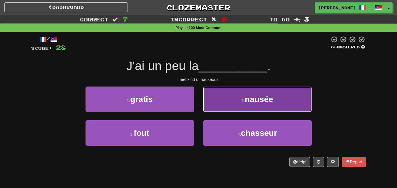
click at [228, 107] on button "2 . nausée" at bounding box center [257, 100] width 109 height 26
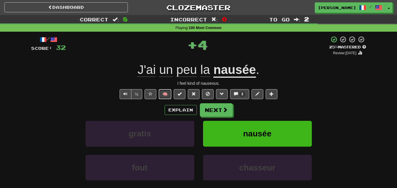
click at [169, 92] on button "🧠" at bounding box center [165, 94] width 13 height 10
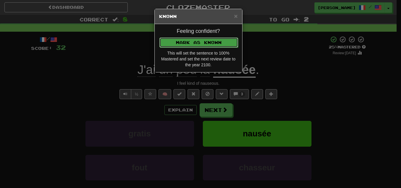
click at [200, 40] on button "Mark as Known" at bounding box center [199, 43] width 79 height 10
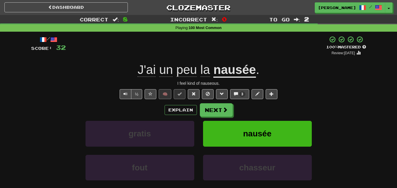
click at [222, 103] on div "/ Score: 32 + 4 100 % Mastered Review: 2100-01-01 J'ai un peu la nausée . I fee…" at bounding box center [198, 128] width 335 height 184
click at [218, 107] on button "Next" at bounding box center [216, 111] width 33 height 14
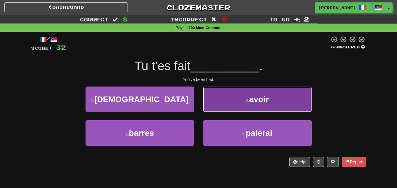
click at [237, 105] on button "2 . avoir" at bounding box center [257, 100] width 109 height 26
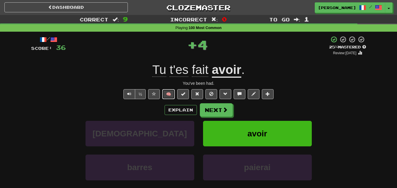
click at [174, 94] on button "🧠" at bounding box center [168, 94] width 13 height 10
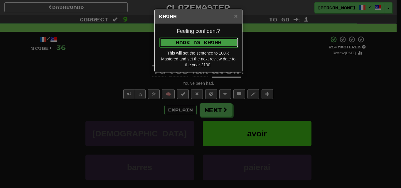
click at [209, 42] on button "Mark as Known" at bounding box center [199, 43] width 79 height 10
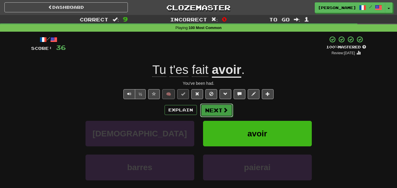
click at [209, 110] on button "Next" at bounding box center [216, 111] width 33 height 14
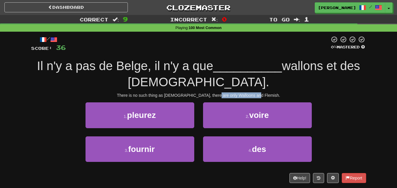
drag, startPoint x: 225, startPoint y: 95, endPoint x: 274, endPoint y: 95, distance: 49.1
click at [274, 95] on div "There is no such thing as Belgians, there are only Walloons and Flemish." at bounding box center [198, 96] width 335 height 6
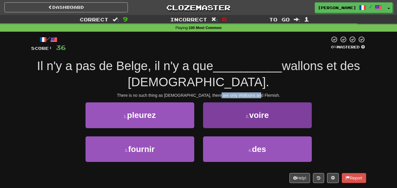
copy div "Walloons and Flemish."
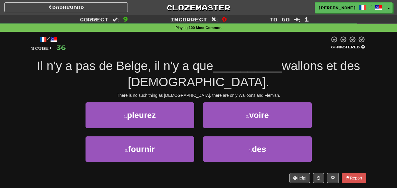
click at [361, 88] on div "Il n'y a pas de Belge, il n'y a que __________ wallons et des flamands." at bounding box center [198, 74] width 335 height 32
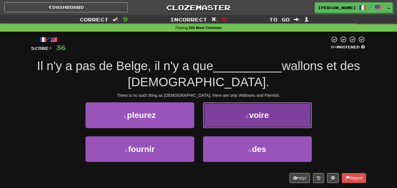
click at [227, 122] on button "2 . voire" at bounding box center [257, 116] width 109 height 26
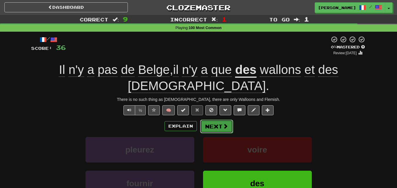
click at [207, 125] on button "Next" at bounding box center [216, 127] width 33 height 14
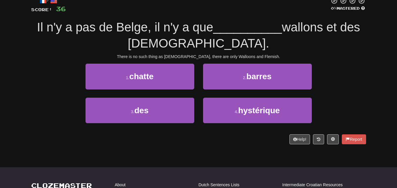
scroll to position [29, 0]
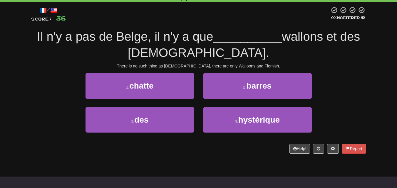
click at [163, 133] on div "3 . des" at bounding box center [140, 124] width 118 height 34
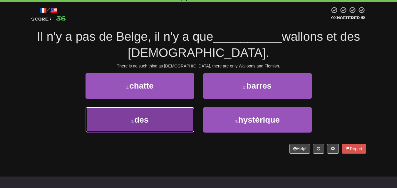
click at [158, 125] on button "3 . des" at bounding box center [140, 120] width 109 height 26
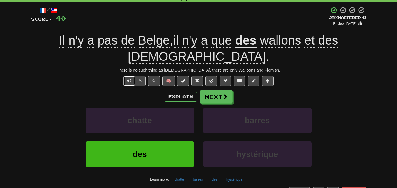
click at [131, 78] on button "Text-to-speech controls" at bounding box center [129, 81] width 12 height 10
click at [204, 95] on button "Next" at bounding box center [216, 97] width 33 height 14
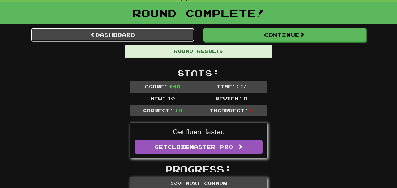
click at [149, 30] on link "Dashboard" at bounding box center [112, 35] width 163 height 14
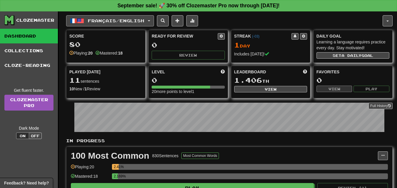
click at [125, 20] on span "Français / English" at bounding box center [116, 20] width 56 height 5
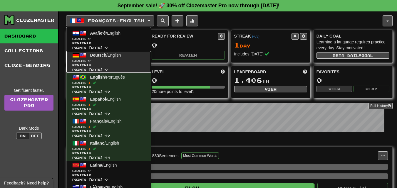
click at [88, 55] on link "Deutsch / English Streak: 0 Review: 0 Points [DATE]: 0" at bounding box center [108, 62] width 85 height 22
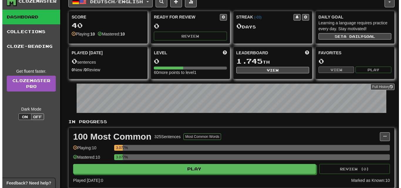
scroll to position [29, 0]
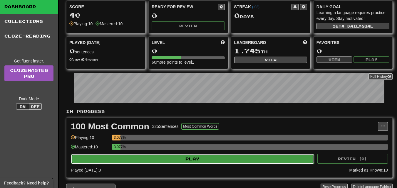
click at [188, 158] on button "Play" at bounding box center [192, 159] width 243 height 10
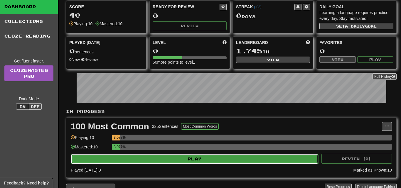
select select "**"
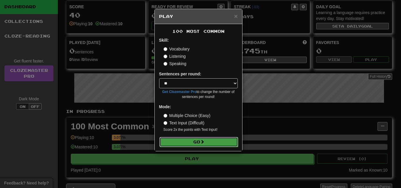
click at [200, 138] on button "Go" at bounding box center [199, 142] width 79 height 10
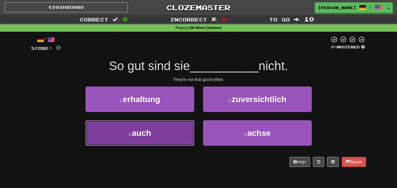
click at [174, 132] on button "3 . auch" at bounding box center [140, 133] width 109 height 26
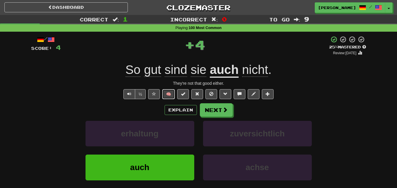
click at [170, 94] on button "🧠" at bounding box center [168, 94] width 13 height 10
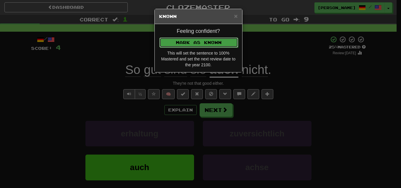
click at [180, 42] on button "Mark as Known" at bounding box center [199, 43] width 79 height 10
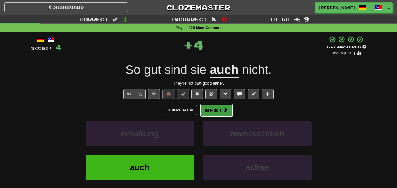
click at [210, 109] on button "Next" at bounding box center [216, 111] width 33 height 14
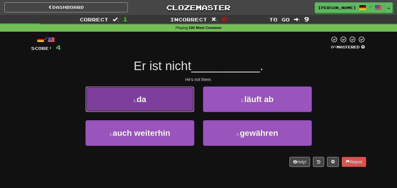
click at [186, 96] on button "1 . da" at bounding box center [140, 100] width 109 height 26
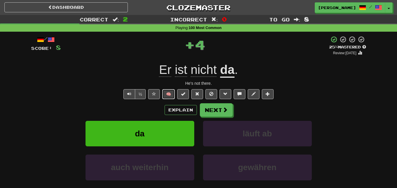
click at [171, 95] on button "🧠" at bounding box center [168, 94] width 13 height 10
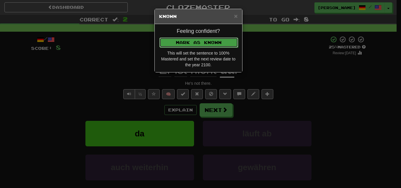
click at [191, 43] on button "Mark as Known" at bounding box center [199, 43] width 79 height 10
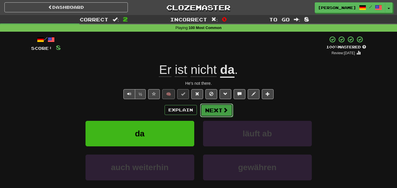
click at [217, 110] on button "Next" at bounding box center [216, 111] width 33 height 14
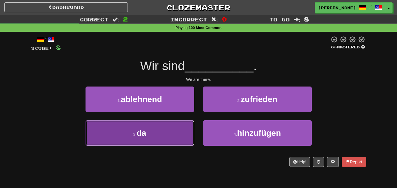
click at [186, 127] on button "3 . da" at bounding box center [140, 133] width 109 height 26
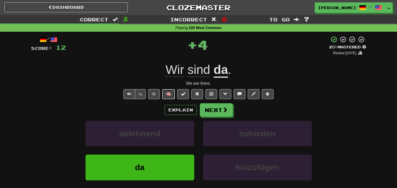
click at [165, 90] on button "🧠" at bounding box center [168, 94] width 13 height 10
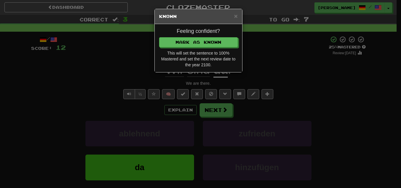
click at [189, 36] on div "Feeling confident? [PERSON_NAME] as Known This will set the sentence to 100% Ma…" at bounding box center [199, 48] width 88 height 48
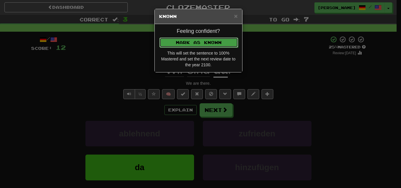
click at [189, 41] on button "Mark as Known" at bounding box center [199, 43] width 79 height 10
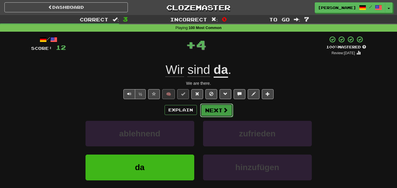
click at [224, 113] on span at bounding box center [225, 110] width 5 height 5
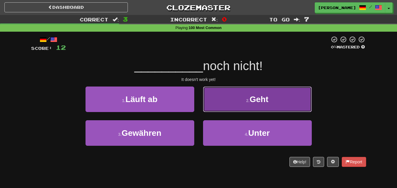
click at [227, 103] on button "2 . Geht" at bounding box center [257, 100] width 109 height 26
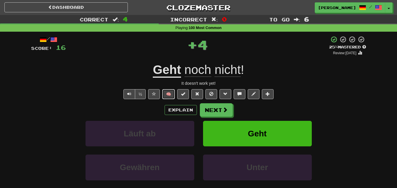
click at [167, 91] on button "🧠" at bounding box center [168, 94] width 13 height 10
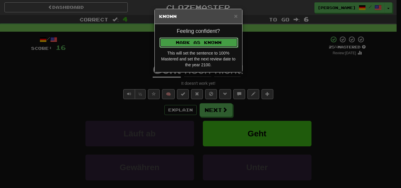
click at [186, 41] on button "Mark as Known" at bounding box center [199, 43] width 79 height 10
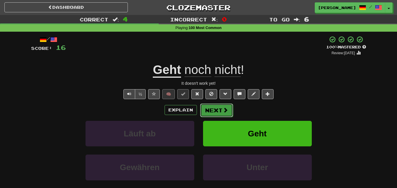
click at [215, 113] on button "Next" at bounding box center [216, 111] width 33 height 14
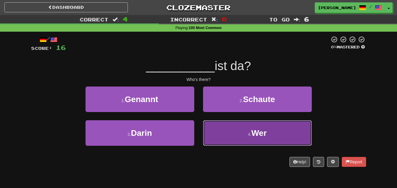
click at [224, 135] on button "4 . Wer" at bounding box center [257, 133] width 109 height 26
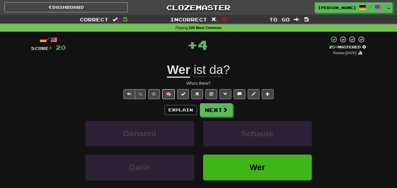
click at [170, 92] on button "🧠" at bounding box center [168, 94] width 13 height 10
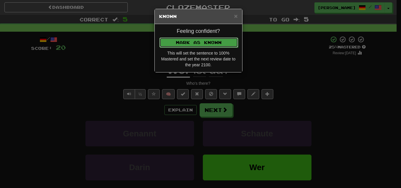
click at [192, 42] on button "Mark as Known" at bounding box center [199, 43] width 79 height 10
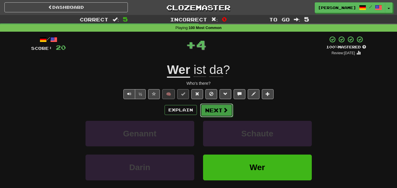
click at [218, 112] on button "Next" at bounding box center [216, 111] width 33 height 14
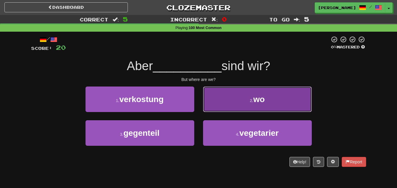
click at [232, 102] on button "2 . wo" at bounding box center [257, 100] width 109 height 26
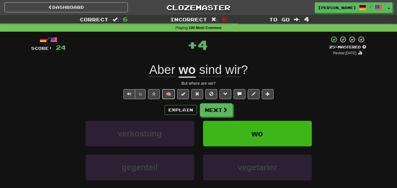
click at [171, 93] on button "🧠" at bounding box center [168, 94] width 13 height 10
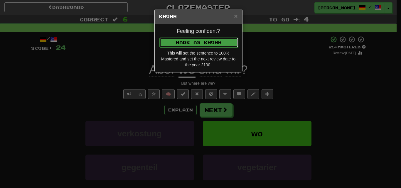
click at [182, 41] on button "Mark as Known" at bounding box center [199, 43] width 79 height 10
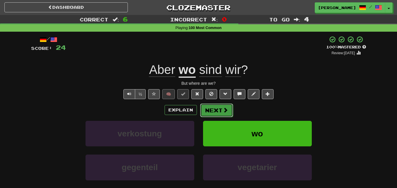
click at [209, 109] on button "Next" at bounding box center [216, 111] width 33 height 14
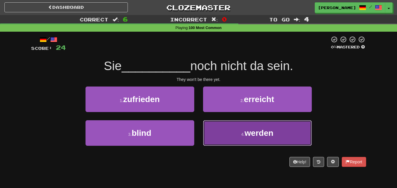
click at [229, 134] on button "4 . werden" at bounding box center [257, 133] width 109 height 26
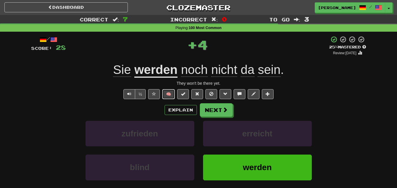
click at [165, 93] on button "🧠" at bounding box center [168, 94] width 13 height 10
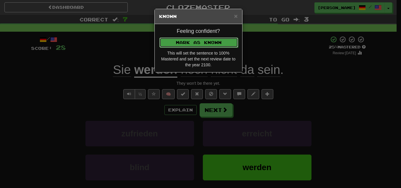
click at [181, 42] on button "Mark as Known" at bounding box center [199, 43] width 79 height 10
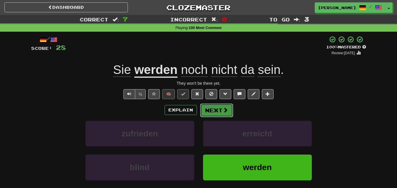
click at [223, 108] on span at bounding box center [225, 110] width 5 height 5
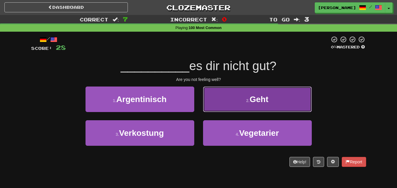
click at [235, 104] on button "2 . Geht" at bounding box center [257, 100] width 109 height 26
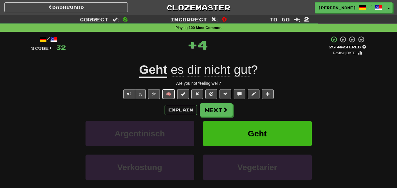
click at [169, 96] on button "🧠" at bounding box center [168, 94] width 13 height 10
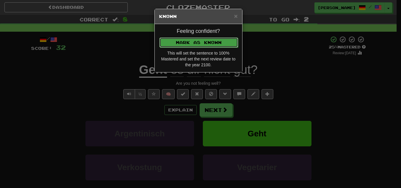
click at [195, 40] on button "Mark as Known" at bounding box center [199, 43] width 79 height 10
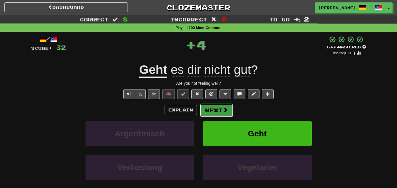
click at [210, 110] on button "Next" at bounding box center [216, 111] width 33 height 14
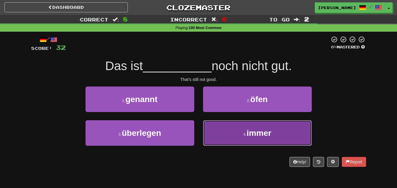
click at [237, 132] on button "4 . immer" at bounding box center [257, 133] width 109 height 26
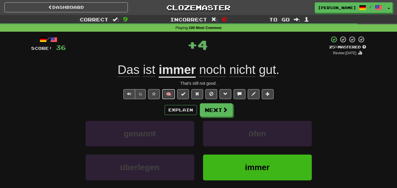
click at [172, 94] on button "🧠" at bounding box center [168, 94] width 13 height 10
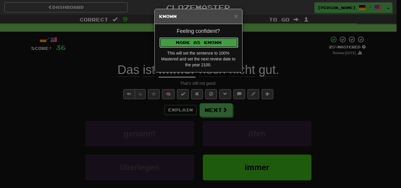
click at [185, 38] on button "Mark as Known" at bounding box center [199, 43] width 79 height 10
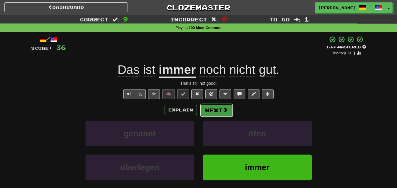
click at [205, 110] on button "Next" at bounding box center [216, 111] width 33 height 14
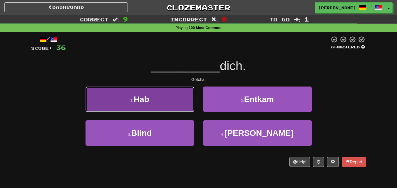
click at [170, 101] on button "1 . Hab" at bounding box center [140, 100] width 109 height 26
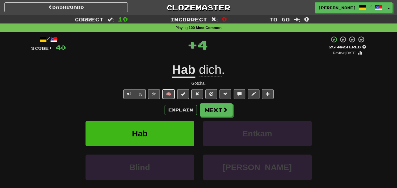
click at [172, 91] on button "🧠" at bounding box center [168, 94] width 13 height 10
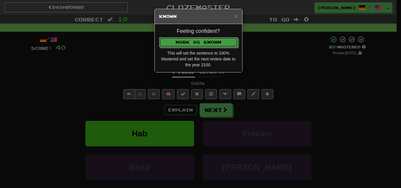
drag, startPoint x: 197, startPoint y: 39, endPoint x: 203, endPoint y: 47, distance: 10.1
click at [199, 40] on button "Mark as Known" at bounding box center [198, 42] width 79 height 10
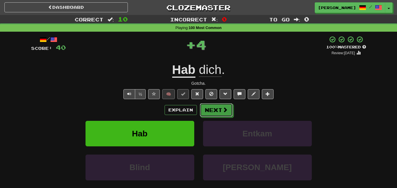
click at [215, 108] on button "Next" at bounding box center [216, 110] width 33 height 14
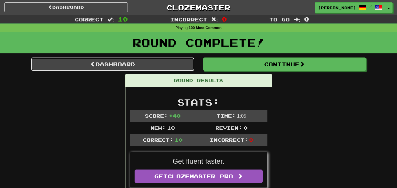
click at [141, 65] on link "Dashboard" at bounding box center [112, 65] width 163 height 14
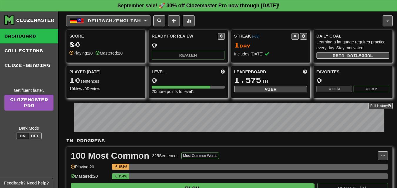
click at [150, 20] on button "Deutsch / English" at bounding box center [108, 20] width 84 height 11
click at [147, 21] on span "button" at bounding box center [145, 20] width 2 height 1
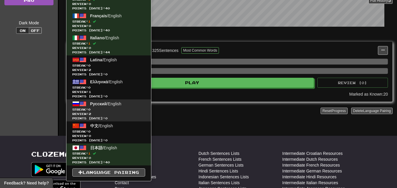
scroll to position [118, 0]
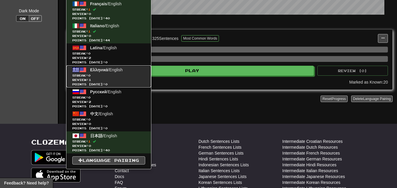
click at [92, 72] on link "Ελληνικά / English Streak: 0 Review: 1 Points [DATE]: 0" at bounding box center [108, 77] width 85 height 22
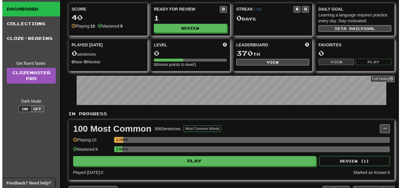
scroll to position [59, 0]
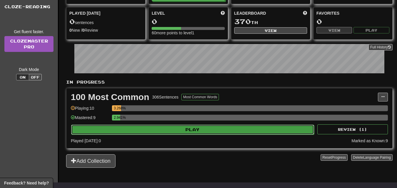
click at [192, 130] on button "Play" at bounding box center [192, 130] width 243 height 10
select select "**"
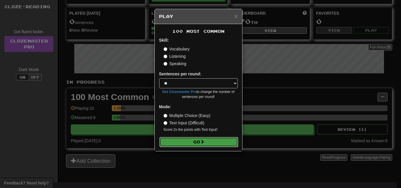
click at [194, 141] on button "Go" at bounding box center [199, 142] width 79 height 10
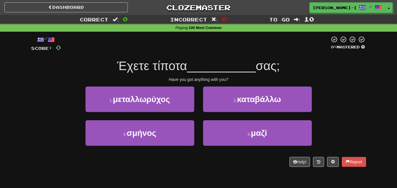
click at [212, 117] on div "2 . καταβάλλω" at bounding box center [258, 104] width 118 height 34
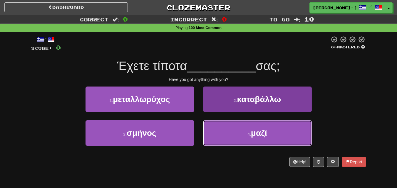
click at [227, 131] on button "4 . μαζί" at bounding box center [257, 133] width 109 height 26
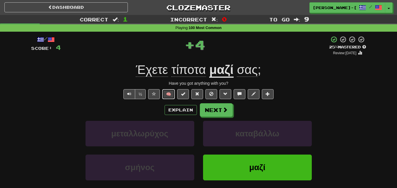
click at [168, 93] on button "🧠" at bounding box center [168, 94] width 13 height 10
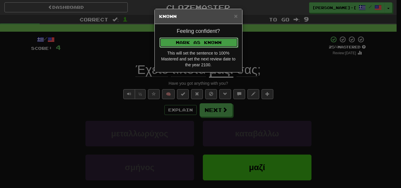
click at [189, 41] on button "Mark as Known" at bounding box center [199, 43] width 79 height 10
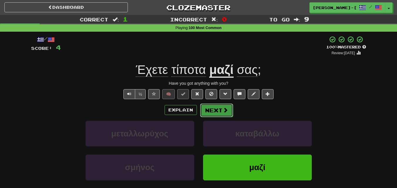
click at [215, 110] on button "Next" at bounding box center [216, 111] width 33 height 14
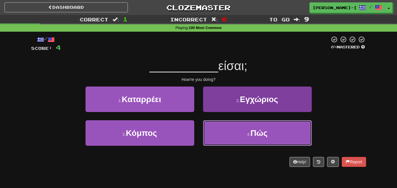
click at [224, 135] on button "4 . Πώς" at bounding box center [257, 133] width 109 height 26
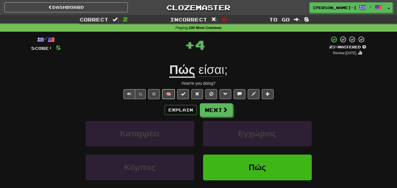
click at [170, 92] on button "🧠" at bounding box center [168, 94] width 13 height 10
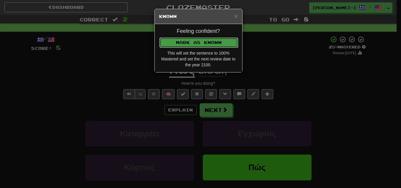
click at [191, 38] on button "Mark as Known" at bounding box center [199, 43] width 79 height 10
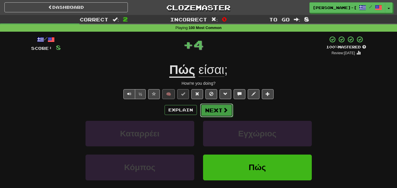
click at [210, 106] on button "Next" at bounding box center [216, 111] width 33 height 14
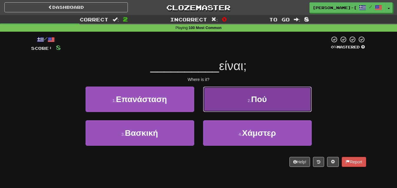
click at [243, 104] on button "2 . Πού" at bounding box center [257, 100] width 109 height 26
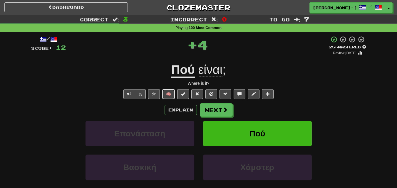
click at [171, 93] on button "🧠" at bounding box center [168, 94] width 13 height 10
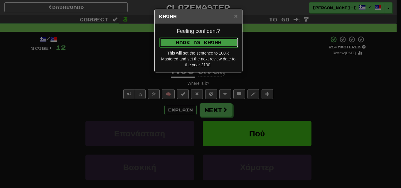
click at [189, 42] on button "Mark as Known" at bounding box center [199, 43] width 79 height 10
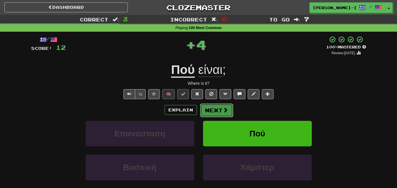
click at [208, 110] on button "Next" at bounding box center [216, 111] width 33 height 14
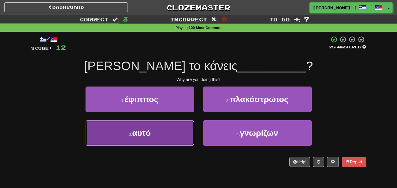
click at [146, 136] on span "αυτό" at bounding box center [141, 133] width 19 height 9
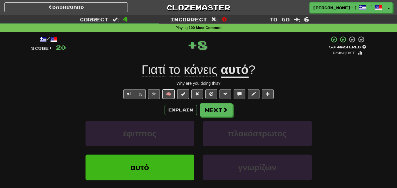
click at [168, 95] on button "🧠" at bounding box center [168, 94] width 13 height 10
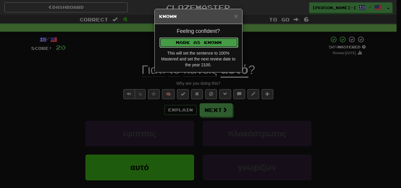
click at [192, 38] on button "Mark as Known" at bounding box center [199, 43] width 79 height 10
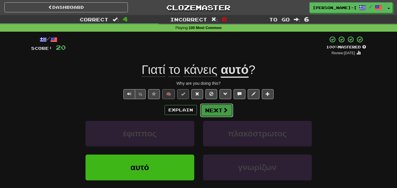
click at [220, 110] on button "Next" at bounding box center [216, 111] width 33 height 14
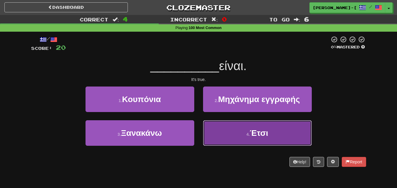
click at [211, 125] on button "4 . Έτσι" at bounding box center [257, 133] width 109 height 26
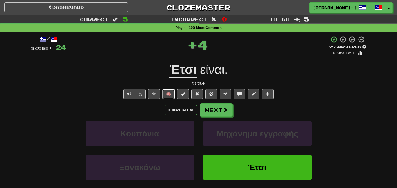
click at [172, 93] on button "🧠" at bounding box center [168, 94] width 13 height 10
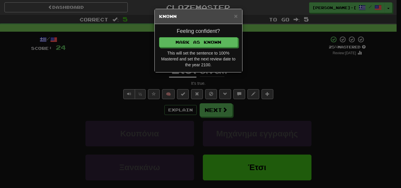
click at [185, 37] on p "Mark as Known" at bounding box center [198, 42] width 79 height 10
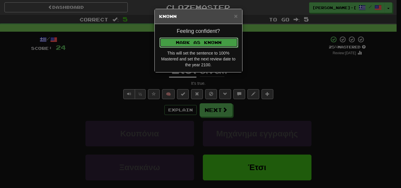
click at [185, 38] on button "Mark as Known" at bounding box center [199, 43] width 79 height 10
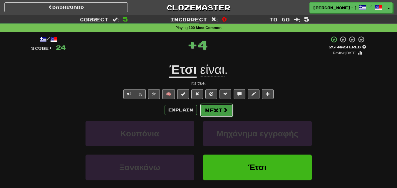
click at [212, 113] on button "Next" at bounding box center [216, 111] width 33 height 14
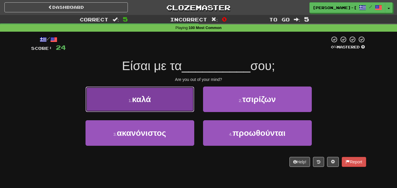
click at [175, 108] on button "1 . καλά" at bounding box center [140, 100] width 109 height 26
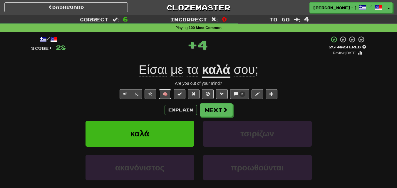
click at [171, 93] on button "🧠" at bounding box center [165, 94] width 13 height 10
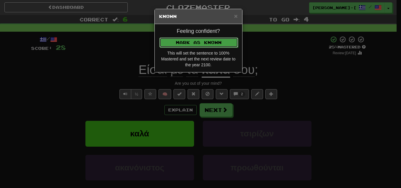
click at [191, 43] on button "Mark as Known" at bounding box center [199, 43] width 79 height 10
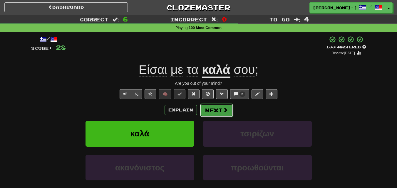
click at [213, 109] on button "Next" at bounding box center [216, 111] width 33 height 14
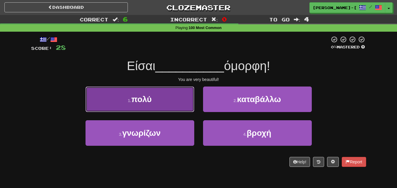
click at [176, 107] on button "1 . πολύ" at bounding box center [140, 100] width 109 height 26
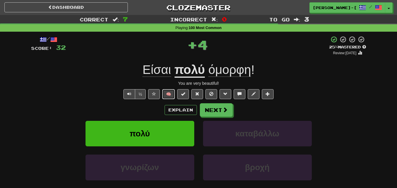
click at [167, 91] on button "🧠" at bounding box center [168, 94] width 13 height 10
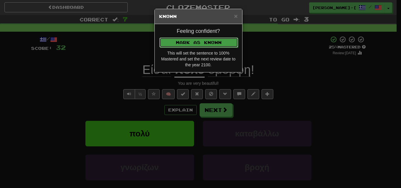
click at [193, 38] on button "Mark as Known" at bounding box center [199, 43] width 79 height 10
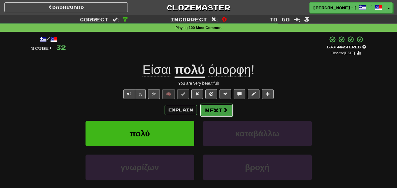
click at [213, 109] on button "Next" at bounding box center [216, 111] width 33 height 14
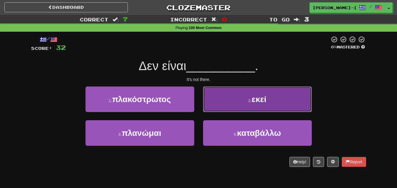
click at [224, 102] on button "2 . εκεί" at bounding box center [257, 100] width 109 height 26
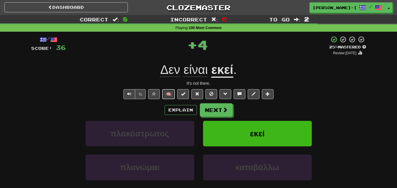
click at [173, 93] on button "🧠" at bounding box center [168, 94] width 13 height 10
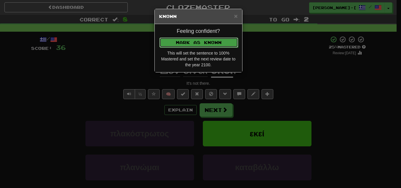
click at [194, 40] on button "Mark as Known" at bounding box center [199, 43] width 79 height 10
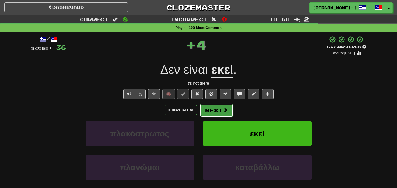
click at [212, 113] on button "Next" at bounding box center [216, 111] width 33 height 14
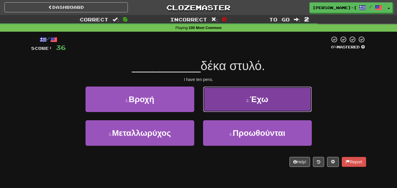
click at [245, 105] on button "2 . Έχω" at bounding box center [257, 100] width 109 height 26
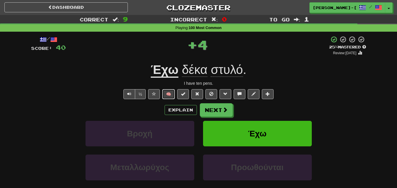
click at [164, 94] on button "🧠" at bounding box center [168, 94] width 13 height 10
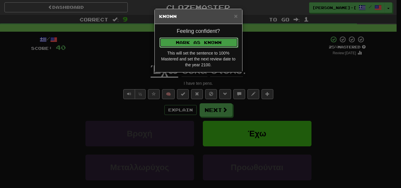
click at [201, 40] on button "Mark as Known" at bounding box center [199, 43] width 79 height 10
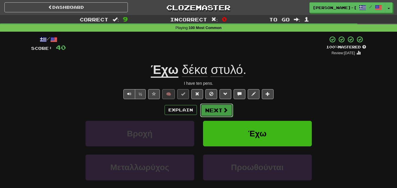
click at [215, 113] on button "Next" at bounding box center [216, 111] width 33 height 14
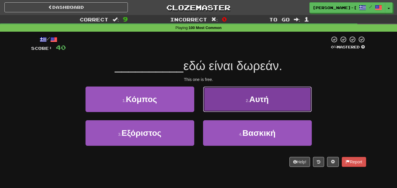
click at [250, 99] on span "Αυτή" at bounding box center [258, 99] width 19 height 9
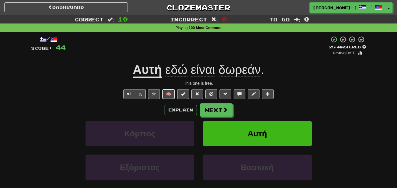
click at [165, 93] on button "🧠" at bounding box center [168, 94] width 13 height 10
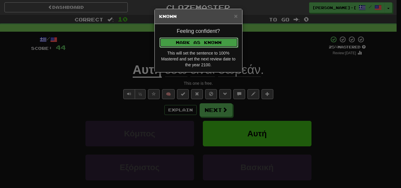
click at [192, 43] on button "Mark as Known" at bounding box center [199, 43] width 79 height 10
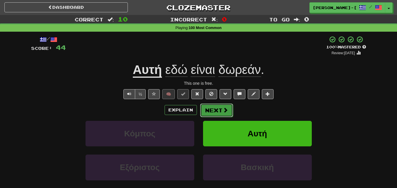
click at [212, 111] on button "Next" at bounding box center [216, 111] width 33 height 14
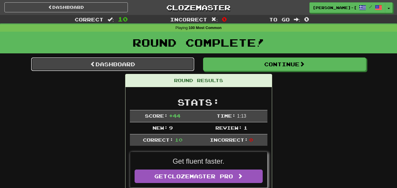
click at [118, 63] on link "Dashboard" at bounding box center [112, 65] width 163 height 14
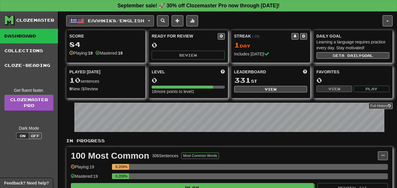
click at [154, 19] on button "Ελληνικά / English" at bounding box center [110, 20] width 88 height 11
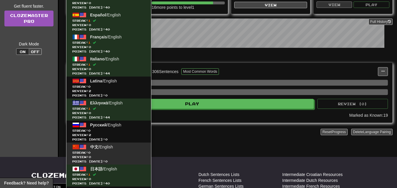
scroll to position [118, 0]
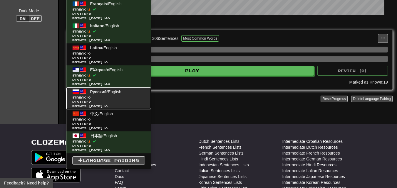
click at [111, 96] on span "Streak: 0" at bounding box center [108, 97] width 73 height 4
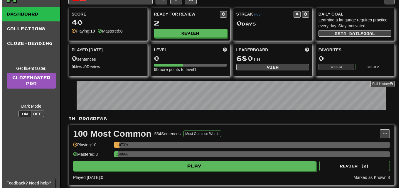
scroll to position [59, 0]
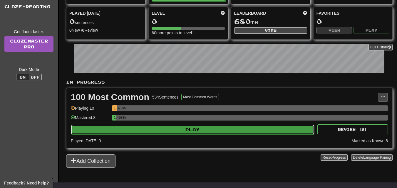
click at [195, 131] on button "Play" at bounding box center [192, 130] width 243 height 10
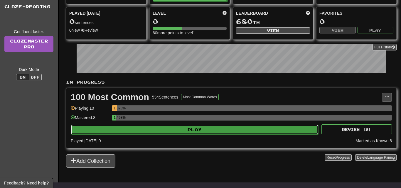
select select "**"
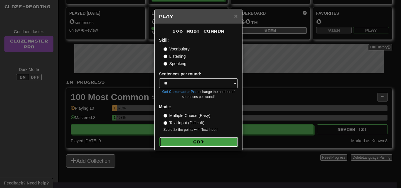
click at [193, 143] on button "Go" at bounding box center [199, 142] width 79 height 10
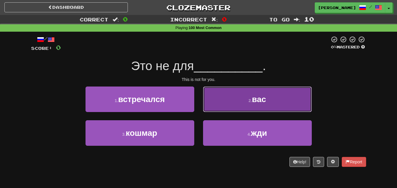
click at [236, 103] on button "2 . вас" at bounding box center [257, 100] width 109 height 26
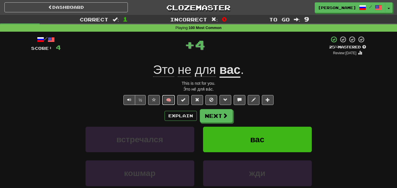
click at [167, 99] on button "🧠" at bounding box center [168, 100] width 13 height 10
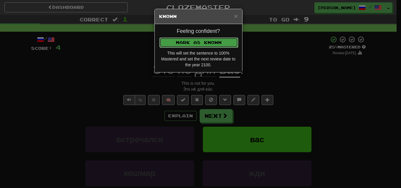
click at [190, 38] on button "Mark as Known" at bounding box center [199, 43] width 79 height 10
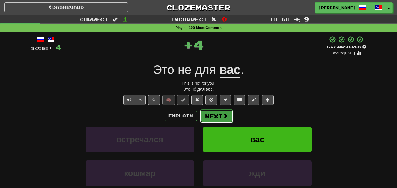
click at [218, 115] on button "Next" at bounding box center [216, 117] width 33 height 14
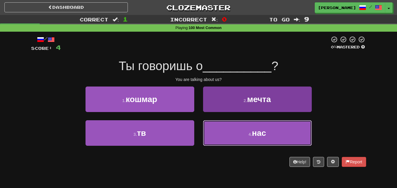
click at [219, 135] on button "4 . нас" at bounding box center [257, 133] width 109 height 26
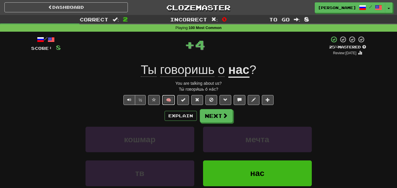
click at [166, 102] on button "🧠" at bounding box center [168, 100] width 13 height 10
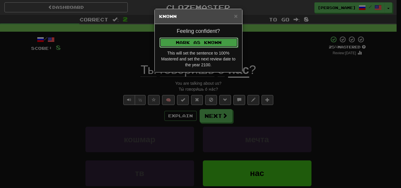
click at [185, 38] on button "Mark as Known" at bounding box center [199, 43] width 79 height 10
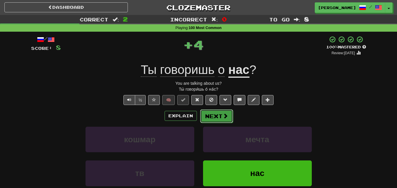
click at [213, 116] on button "Next" at bounding box center [216, 117] width 33 height 14
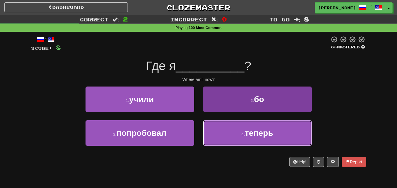
click at [208, 131] on button "4 . теперь" at bounding box center [257, 133] width 109 height 26
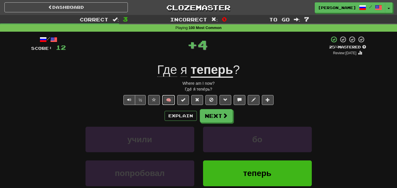
click at [172, 98] on button "🧠" at bounding box center [168, 100] width 13 height 10
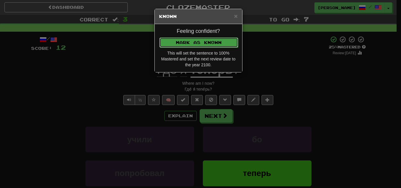
click at [206, 41] on button "Mark as Known" at bounding box center [199, 43] width 79 height 10
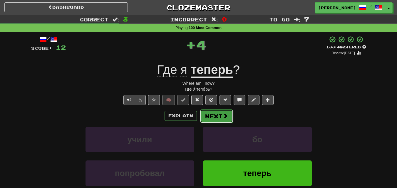
click at [214, 114] on button "Next" at bounding box center [216, 117] width 33 height 14
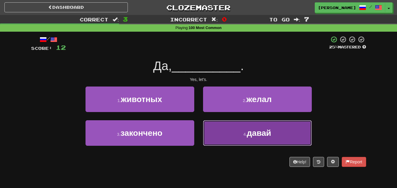
click at [236, 134] on button "4 . давай" at bounding box center [257, 133] width 109 height 26
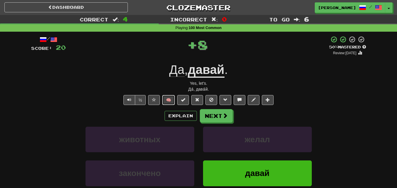
click at [174, 99] on button "🧠" at bounding box center [168, 100] width 13 height 10
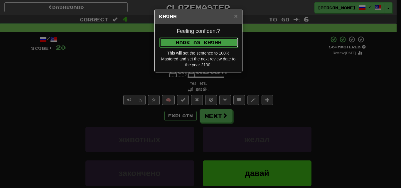
click at [199, 42] on button "Mark as Known" at bounding box center [199, 43] width 79 height 10
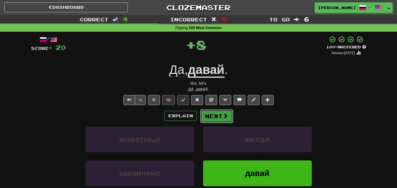
click at [214, 115] on button "Next" at bounding box center [216, 117] width 33 height 14
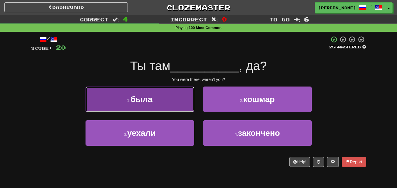
click at [173, 106] on button "1 . была" at bounding box center [140, 100] width 109 height 26
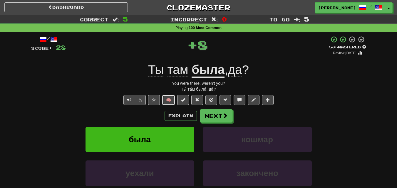
click at [171, 98] on button "🧠" at bounding box center [168, 100] width 13 height 10
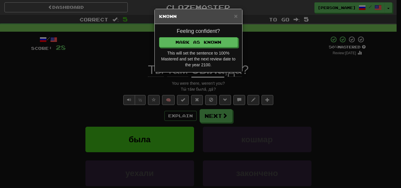
click at [194, 35] on div "Feeling confident? Mark as Known This will set the sentence to 100% Mastered an…" at bounding box center [199, 48] width 88 height 48
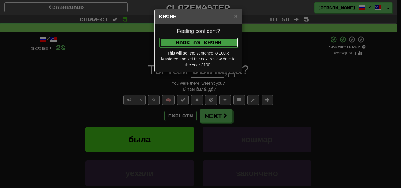
click at [196, 41] on button "Mark as Known" at bounding box center [199, 43] width 79 height 10
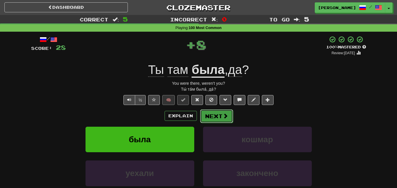
click at [214, 118] on button "Next" at bounding box center [216, 117] width 33 height 14
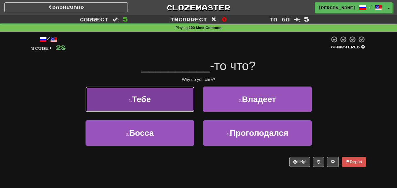
click at [175, 103] on button "1 . Тебе" at bounding box center [140, 100] width 109 height 26
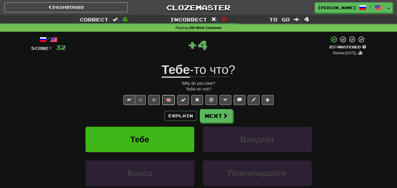
click at [171, 96] on button "🧠" at bounding box center [168, 100] width 13 height 10
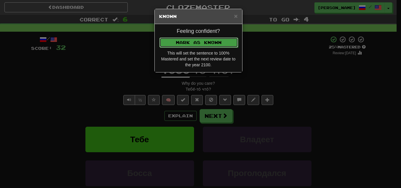
click at [201, 43] on button "Mark as Known" at bounding box center [199, 43] width 79 height 10
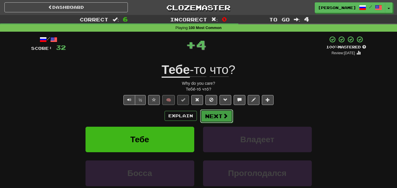
click at [212, 115] on button "Next" at bounding box center [216, 117] width 33 height 14
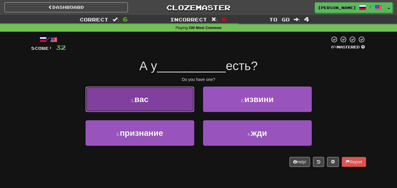
click at [166, 107] on button "1 . вас" at bounding box center [140, 100] width 109 height 26
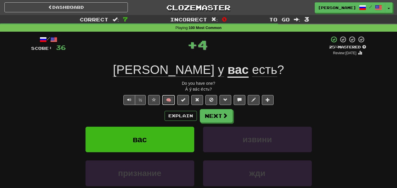
click at [169, 96] on button "🧠" at bounding box center [168, 100] width 13 height 10
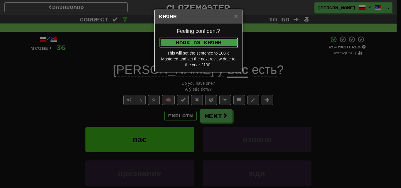
click at [195, 42] on button "Mark as Known" at bounding box center [199, 43] width 79 height 10
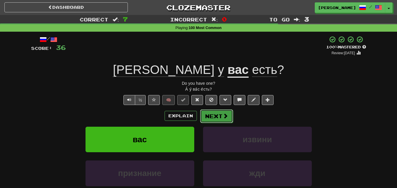
click at [213, 113] on button "Next" at bounding box center [216, 117] width 33 height 14
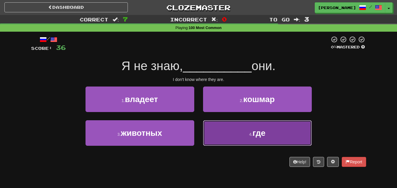
click at [227, 126] on button "4 . где" at bounding box center [257, 133] width 109 height 26
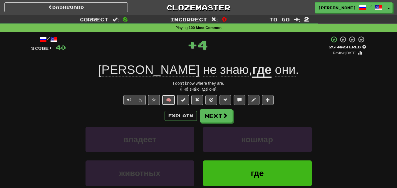
click at [172, 96] on button "🧠" at bounding box center [168, 100] width 13 height 10
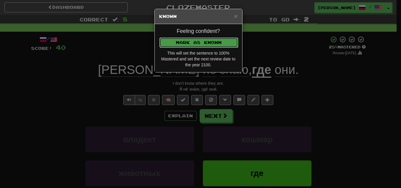
click at [189, 38] on button "Mark as Known" at bounding box center [199, 43] width 79 height 10
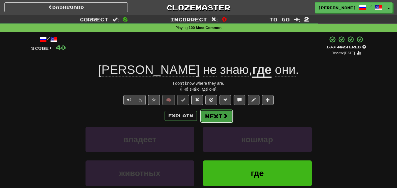
click at [212, 114] on button "Next" at bounding box center [216, 117] width 33 height 14
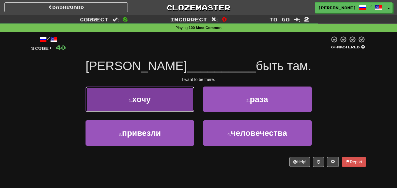
click at [178, 110] on button "1 . хочу" at bounding box center [140, 100] width 109 height 26
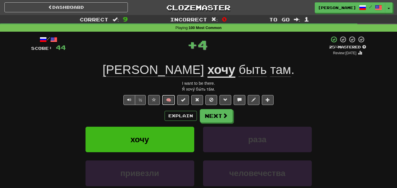
click at [170, 97] on button "🧠" at bounding box center [168, 100] width 13 height 10
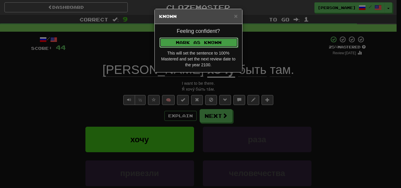
click at [204, 42] on button "Mark as Known" at bounding box center [199, 43] width 79 height 10
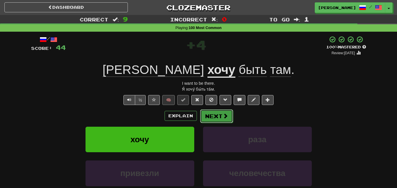
click at [221, 118] on button "Next" at bounding box center [216, 117] width 33 height 14
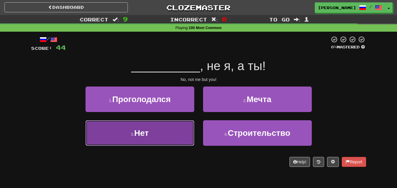
click at [177, 130] on button "3 . Нет" at bounding box center [140, 133] width 109 height 26
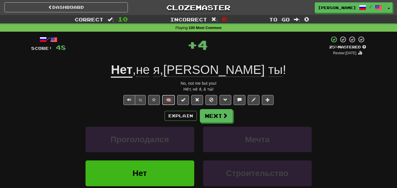
click at [170, 97] on button "🧠" at bounding box center [168, 100] width 13 height 10
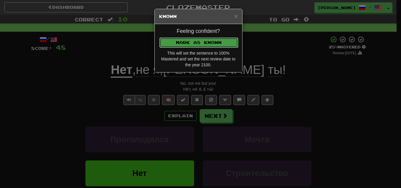
click at [191, 41] on button "Mark as Known" at bounding box center [199, 43] width 79 height 10
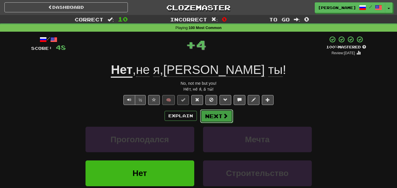
click at [214, 119] on button "Next" at bounding box center [216, 117] width 33 height 14
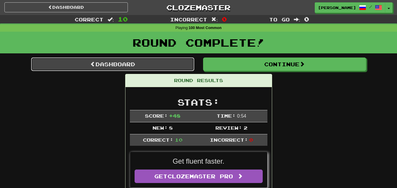
click at [162, 62] on link "Dashboard" at bounding box center [112, 65] width 163 height 14
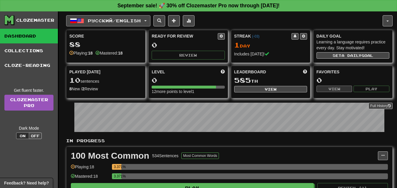
click at [148, 19] on button "Русский / English" at bounding box center [108, 20] width 84 height 11
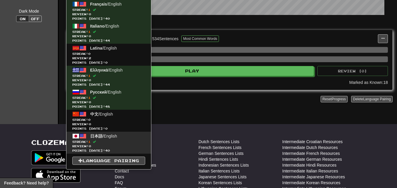
scroll to position [118, 0]
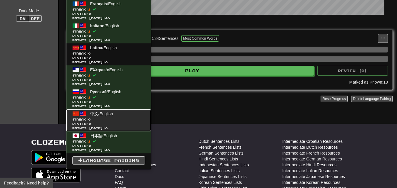
click at [110, 120] on span "Streak: 0" at bounding box center [108, 120] width 73 height 4
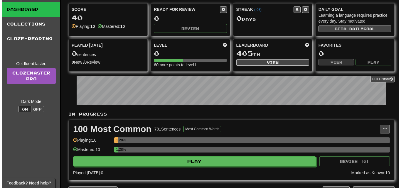
scroll to position [59, 0]
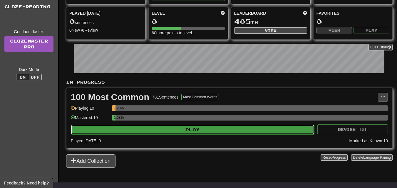
click at [182, 128] on button "Play" at bounding box center [192, 130] width 243 height 10
select select "**"
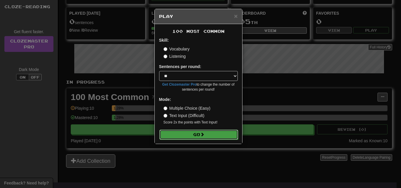
click at [197, 134] on button "Go" at bounding box center [199, 135] width 79 height 10
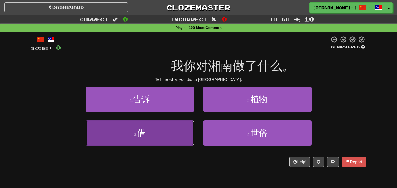
click at [159, 138] on button "3 . 借" at bounding box center [140, 133] width 109 height 26
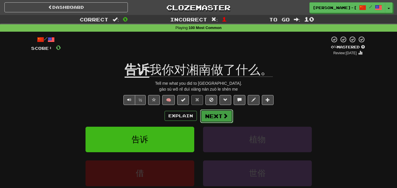
click at [210, 119] on button "Next" at bounding box center [216, 117] width 33 height 14
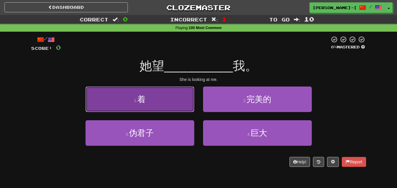
click at [167, 101] on button "1 . 着" at bounding box center [140, 100] width 109 height 26
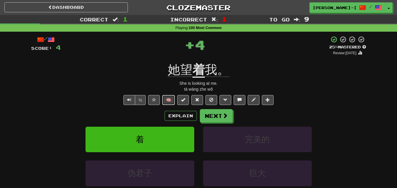
click at [172, 99] on button "🧠" at bounding box center [168, 100] width 13 height 10
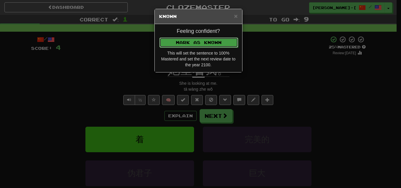
click at [203, 40] on button "Mark as Known" at bounding box center [199, 43] width 79 height 10
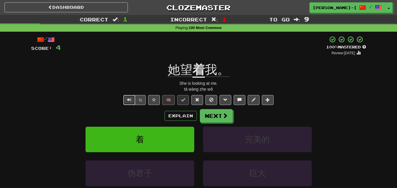
click at [127, 101] on span "Text-to-speech controls" at bounding box center [129, 100] width 4 height 4
drag, startPoint x: 126, startPoint y: 100, endPoint x: 129, endPoint y: 99, distance: 3.7
click at [126, 100] on button "Text-to-speech controls" at bounding box center [129, 100] width 12 height 10
click at [207, 114] on button "Next" at bounding box center [216, 117] width 33 height 14
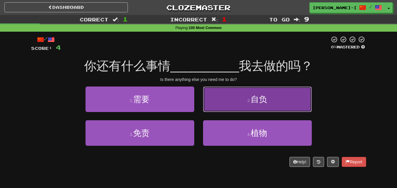
click at [235, 104] on button "2 . 自负" at bounding box center [257, 100] width 109 height 26
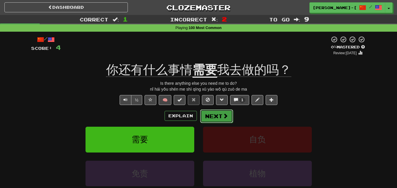
click at [223, 116] on span at bounding box center [225, 115] width 5 height 5
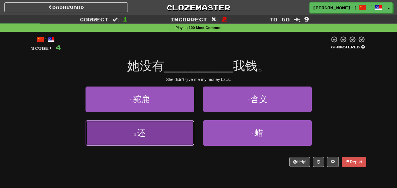
click at [167, 139] on button "3 . 还" at bounding box center [140, 133] width 109 height 26
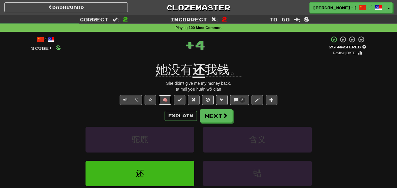
click at [169, 97] on button "🧠" at bounding box center [165, 100] width 13 height 10
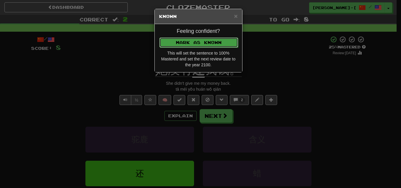
click at [202, 42] on button "Mark as Known" at bounding box center [199, 43] width 79 height 10
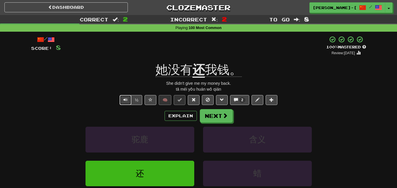
click at [127, 99] on span "Text-to-speech controls" at bounding box center [125, 100] width 4 height 4
click at [213, 116] on button "Next" at bounding box center [216, 117] width 33 height 14
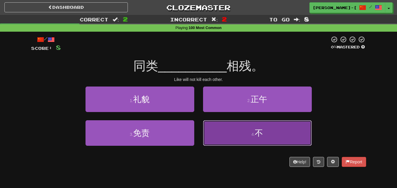
click at [217, 125] on button "4 . 不" at bounding box center [257, 133] width 109 height 26
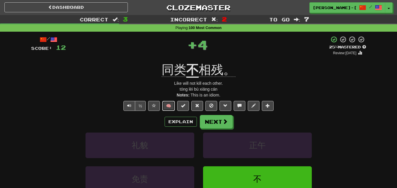
click at [172, 103] on button "🧠" at bounding box center [168, 106] width 13 height 10
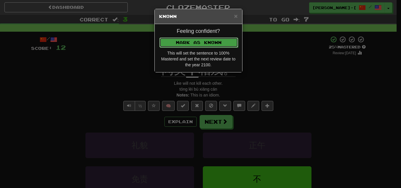
click at [191, 39] on button "Mark as Known" at bounding box center [199, 43] width 79 height 10
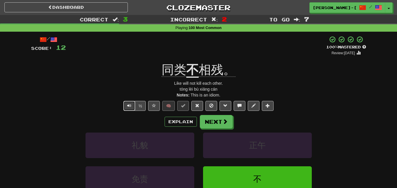
click at [128, 103] on button "Text-to-speech controls" at bounding box center [129, 106] width 12 height 10
click at [212, 117] on button "Next" at bounding box center [216, 122] width 33 height 14
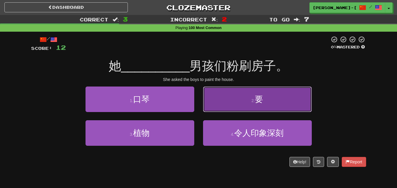
click at [250, 100] on button "2 . 要" at bounding box center [257, 100] width 109 height 26
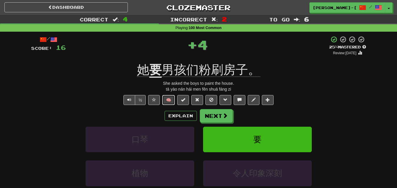
click at [170, 99] on button "🧠" at bounding box center [168, 100] width 13 height 10
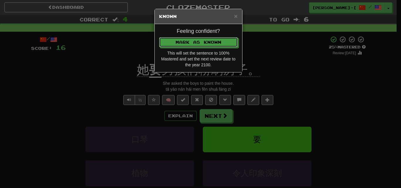
click at [196, 42] on button "Mark as Known" at bounding box center [198, 42] width 79 height 10
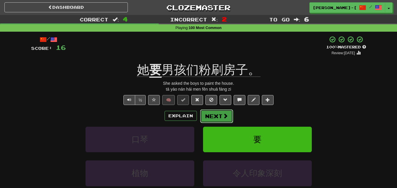
click at [207, 113] on button "Next" at bounding box center [216, 117] width 33 height 14
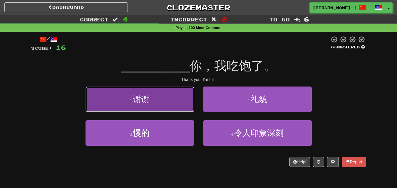
click at [175, 96] on button "1 . 谢谢" at bounding box center [140, 100] width 109 height 26
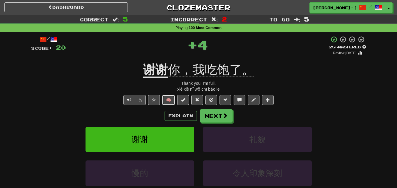
click at [165, 97] on button "🧠" at bounding box center [168, 100] width 13 height 10
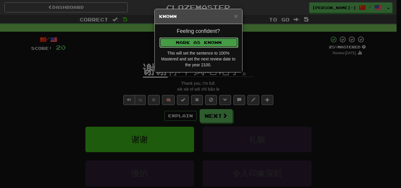
click at [203, 39] on button "Mark as Known" at bounding box center [199, 43] width 79 height 10
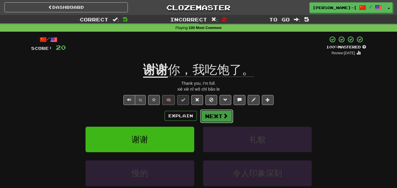
click at [210, 115] on button "Next" at bounding box center [216, 117] width 33 height 14
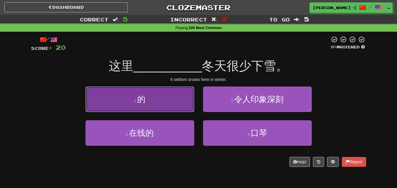
click at [171, 98] on button "1 . 的" at bounding box center [140, 100] width 109 height 26
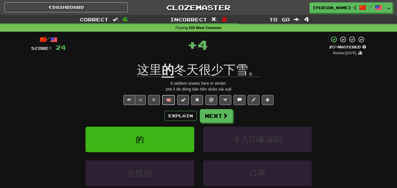
click at [167, 98] on button "🧠" at bounding box center [168, 100] width 13 height 10
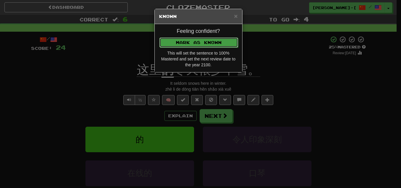
click at [200, 40] on button "Mark as Known" at bounding box center [199, 43] width 79 height 10
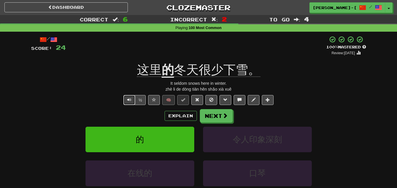
click at [130, 98] on span "Text-to-speech controls" at bounding box center [129, 100] width 4 height 4
click at [210, 117] on button "Next" at bounding box center [216, 117] width 33 height 14
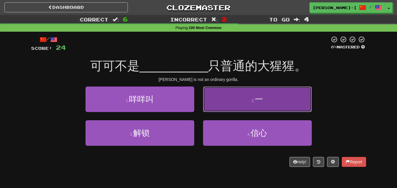
click at [237, 100] on button "2 . 一" at bounding box center [257, 100] width 109 height 26
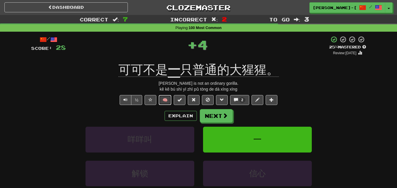
click at [165, 100] on button "🧠" at bounding box center [165, 100] width 13 height 10
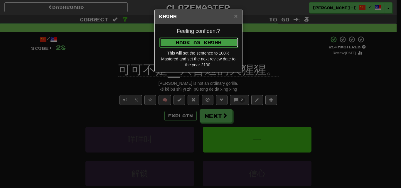
click at [204, 43] on button "Mark as Known" at bounding box center [199, 43] width 79 height 10
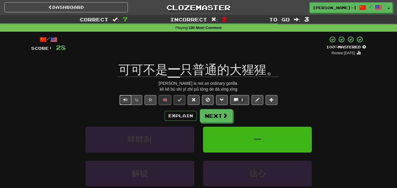
click at [123, 100] on span "Text-to-speech controls" at bounding box center [125, 100] width 4 height 4
click at [210, 114] on button "Next" at bounding box center [216, 117] width 33 height 14
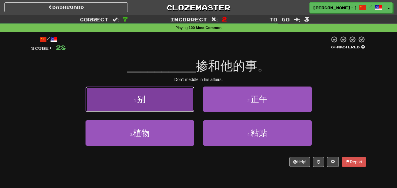
click at [173, 105] on button "1 . 别" at bounding box center [140, 100] width 109 height 26
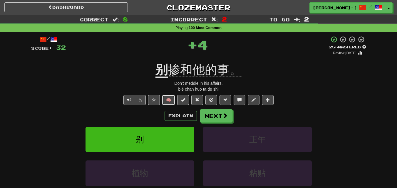
click at [169, 98] on button "🧠" at bounding box center [168, 100] width 13 height 10
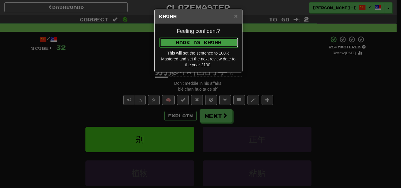
click at [200, 38] on button "Mark as Known" at bounding box center [199, 43] width 79 height 10
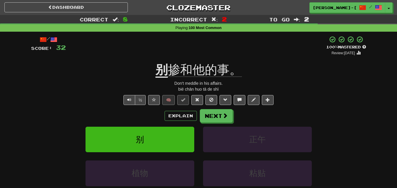
click at [186, 85] on div "Don't meddle in his affairs." at bounding box center [198, 84] width 335 height 6
copy div "Don't meddle in his affairs."
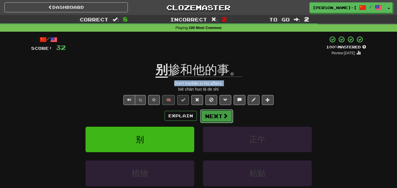
click at [229, 114] on button "Next" at bounding box center [216, 117] width 33 height 14
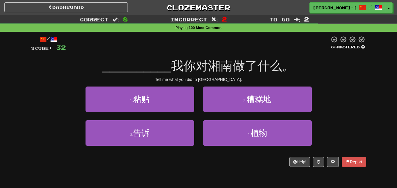
click at [329, 84] on div "/ Score: 32 0 % Mastered __________ 我你对湘南做了什么。 Tell me what you did to Xiangnan…" at bounding box center [198, 101] width 335 height 131
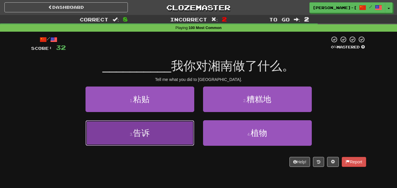
click at [174, 129] on button "3 . 告诉" at bounding box center [140, 133] width 109 height 26
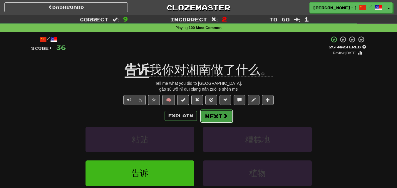
click at [210, 116] on button "Next" at bounding box center [216, 117] width 33 height 14
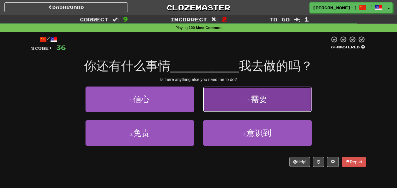
click at [255, 104] on button "2 . 需要" at bounding box center [257, 100] width 109 height 26
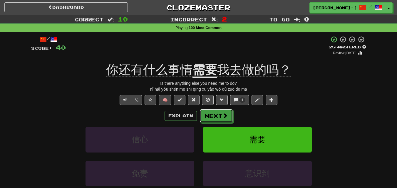
click at [217, 115] on button "Next" at bounding box center [216, 116] width 33 height 14
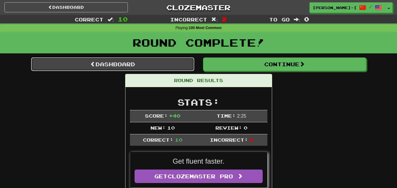
click at [123, 62] on link "Dashboard" at bounding box center [112, 65] width 163 height 14
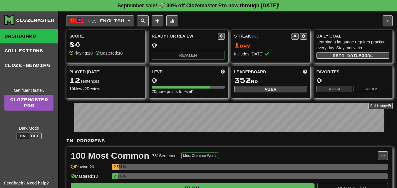
click at [133, 21] on button "中文 / English" at bounding box center [100, 20] width 68 height 11
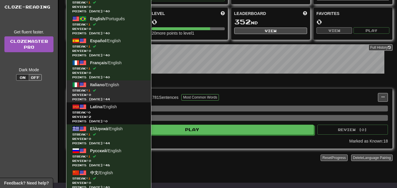
scroll to position [59, 0]
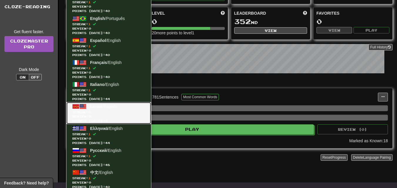
click at [103, 111] on span "Streak: 0" at bounding box center [108, 112] width 73 height 4
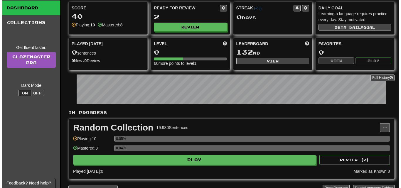
scroll to position [59, 0]
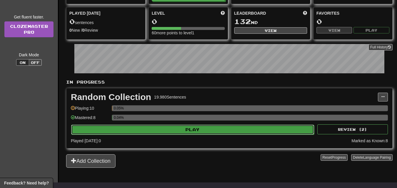
click at [192, 128] on button "Play" at bounding box center [192, 130] width 243 height 10
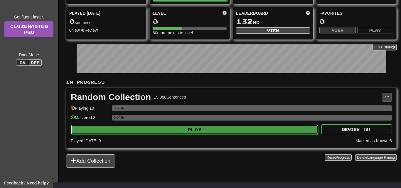
select select "**"
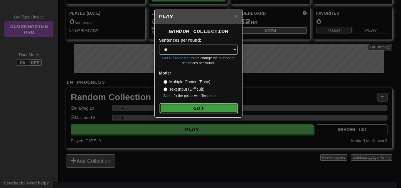
click at [200, 110] on button "Go" at bounding box center [199, 108] width 79 height 10
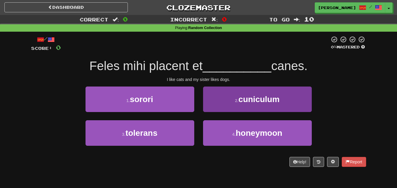
scroll to position [29, 0]
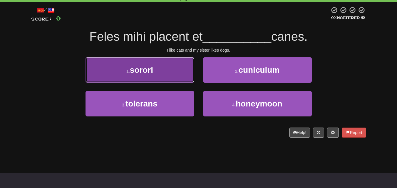
click at [183, 80] on button "1 . sorori" at bounding box center [140, 70] width 109 height 26
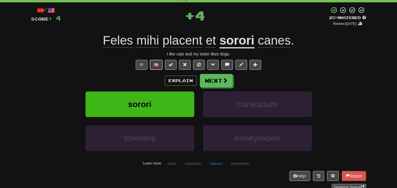
click at [159, 64] on button "🧠" at bounding box center [156, 65] width 13 height 10
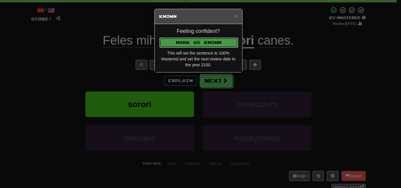
click at [179, 39] on button "Mark as Known" at bounding box center [199, 43] width 79 height 10
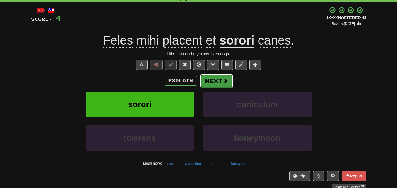
click at [218, 82] on button "Next" at bounding box center [216, 81] width 33 height 14
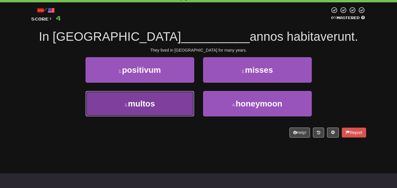
click at [178, 100] on button "3 . [GEOGRAPHIC_DATA]" at bounding box center [140, 104] width 109 height 26
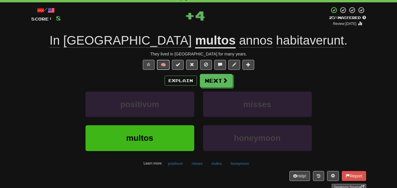
click at [168, 67] on button "🧠" at bounding box center [163, 65] width 13 height 10
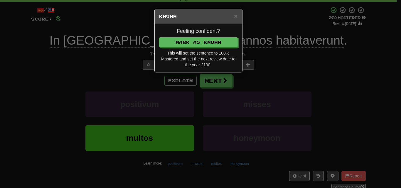
click at [187, 33] on h4 "Feeling confident?" at bounding box center [198, 32] width 79 height 6
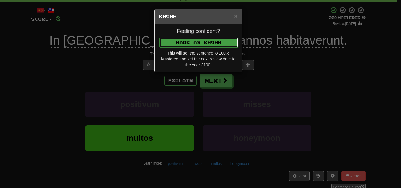
click at [187, 41] on button "Mark as Known" at bounding box center [199, 43] width 79 height 10
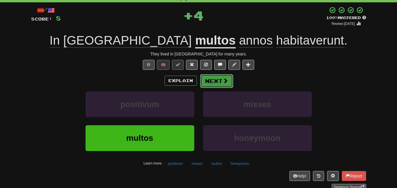
click at [217, 80] on button "Next" at bounding box center [216, 81] width 33 height 14
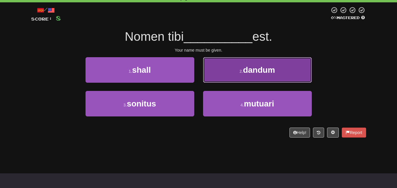
click at [219, 76] on button "2 . [GEOGRAPHIC_DATA]" at bounding box center [257, 70] width 109 height 26
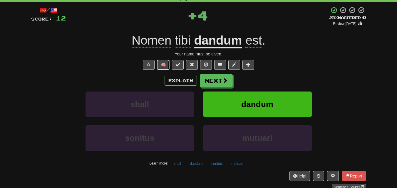
click at [165, 64] on button "🧠" at bounding box center [163, 65] width 13 height 10
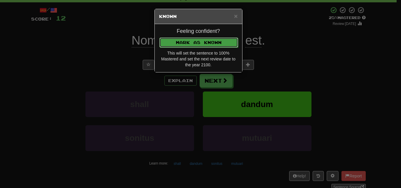
click at [187, 38] on button "Mark as Known" at bounding box center [199, 43] width 79 height 10
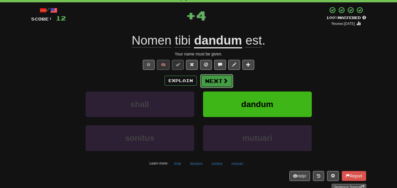
click at [203, 79] on button "Next" at bounding box center [216, 81] width 33 height 14
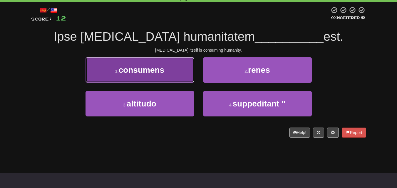
click at [172, 81] on button "1 . consumens" at bounding box center [140, 70] width 109 height 26
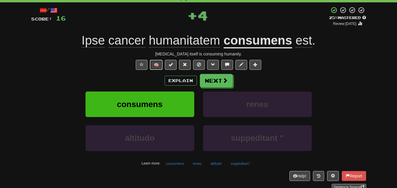
click at [158, 67] on button "🧠" at bounding box center [156, 65] width 13 height 10
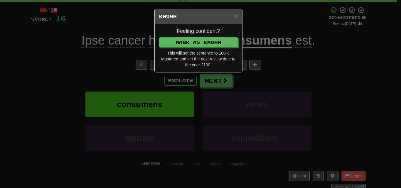
click at [200, 37] on div "Feeling confident? [PERSON_NAME] as Known This will set the sentence to 100% Ma…" at bounding box center [199, 48] width 88 height 48
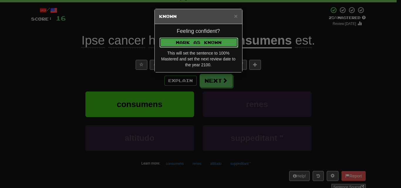
click at [193, 39] on button "Mark as Known" at bounding box center [199, 43] width 79 height 10
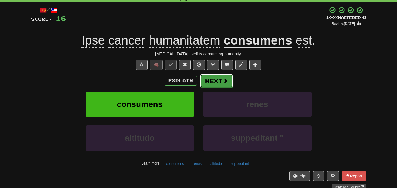
click at [216, 80] on button "Next" at bounding box center [216, 81] width 33 height 14
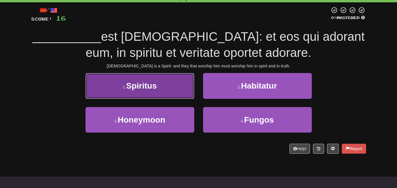
click at [181, 85] on button "1 . Spiritus" at bounding box center [140, 86] width 109 height 26
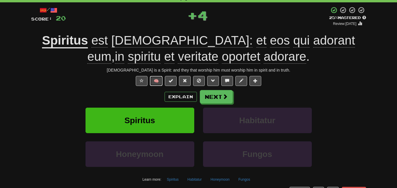
click at [160, 79] on button "🧠" at bounding box center [156, 81] width 13 height 10
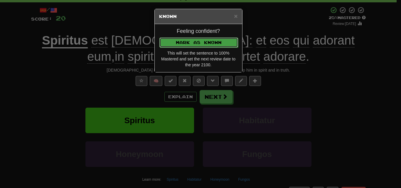
click at [191, 40] on button "Mark as Known" at bounding box center [199, 43] width 79 height 10
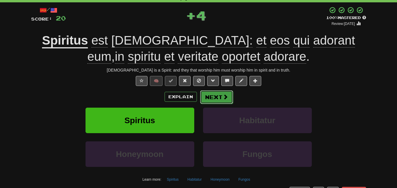
click at [215, 95] on button "Next" at bounding box center [216, 97] width 33 height 14
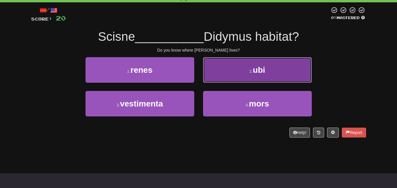
click at [248, 77] on button "2 . ubi" at bounding box center [257, 70] width 109 height 26
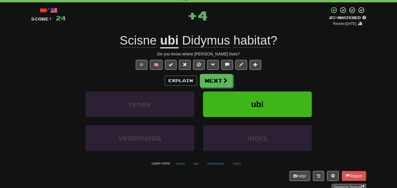
click at [163, 62] on div "🧠" at bounding box center [198, 65] width 335 height 10
click at [160, 62] on button "🧠" at bounding box center [156, 65] width 13 height 10
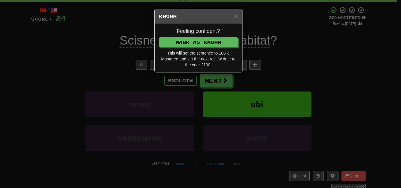
click at [178, 36] on div "Feeling confident? [PERSON_NAME] as Known This will set the sentence to 100% Ma…" at bounding box center [199, 48] width 88 height 48
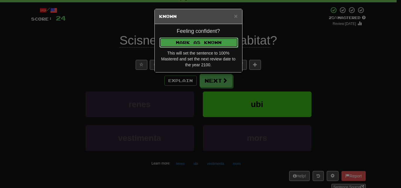
click at [182, 41] on button "Mark as Known" at bounding box center [199, 43] width 79 height 10
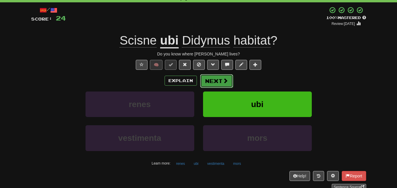
click at [216, 76] on button "Next" at bounding box center [216, 81] width 33 height 14
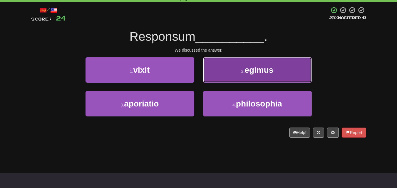
click at [227, 75] on button "2 . egimus" at bounding box center [257, 70] width 109 height 26
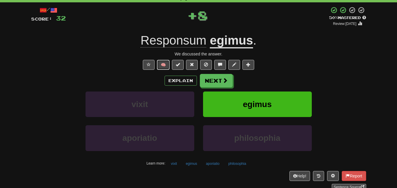
click at [165, 63] on button "🧠" at bounding box center [163, 65] width 13 height 10
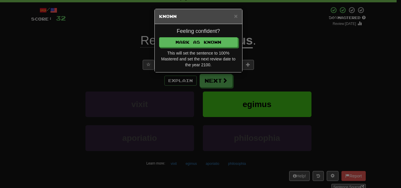
click at [187, 32] on h4 "Feeling confident?" at bounding box center [198, 32] width 79 height 6
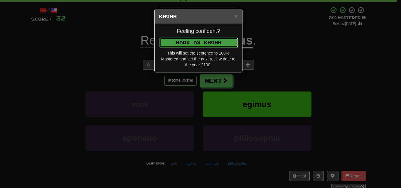
click at [185, 39] on button "Mark as Known" at bounding box center [199, 43] width 79 height 10
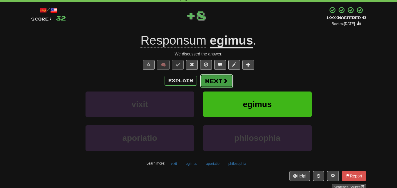
click at [207, 78] on button "Next" at bounding box center [216, 81] width 33 height 14
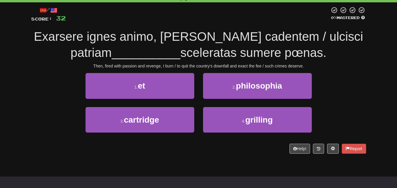
click at [221, 67] on div "Then, fired with passion and revenge, I burn / to quit the country's downfall a…" at bounding box center [198, 66] width 335 height 6
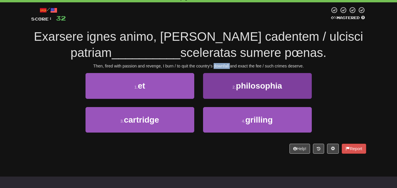
copy div "downfall"
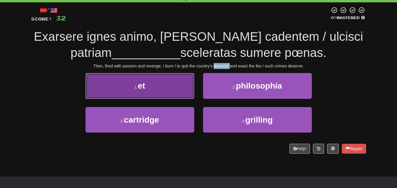
click at [173, 84] on button "1 . et" at bounding box center [140, 86] width 109 height 26
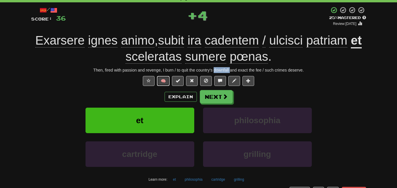
click at [160, 78] on button "🧠" at bounding box center [163, 81] width 13 height 10
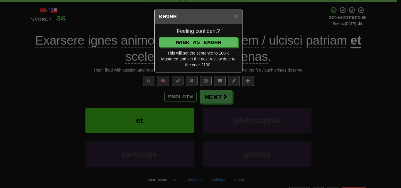
click at [183, 27] on div "Feeling confident? [PERSON_NAME] as Known This will set the sentence to 100% Ma…" at bounding box center [199, 48] width 88 height 48
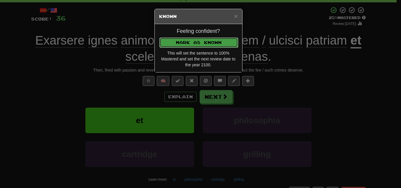
click at [179, 38] on button "Mark as Known" at bounding box center [199, 43] width 79 height 10
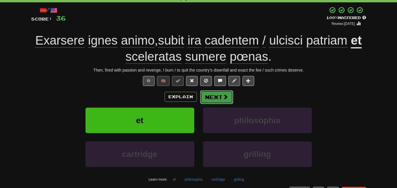
click at [218, 93] on button "Next" at bounding box center [216, 97] width 33 height 14
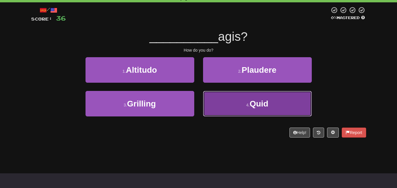
click at [228, 99] on button "4 . Quid" at bounding box center [257, 104] width 109 height 26
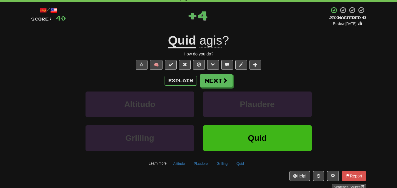
click at [163, 66] on span "🧠" at bounding box center [199, 64] width 128 height 5
click at [157, 63] on button "🧠" at bounding box center [156, 65] width 13 height 10
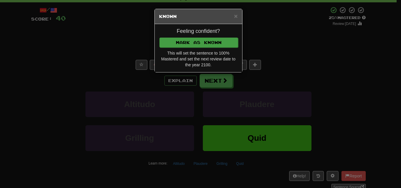
click at [181, 48] on div "Feeling confident? [PERSON_NAME] as Known This will set the sentence to 100% Ma…" at bounding box center [199, 48] width 88 height 48
click at [179, 43] on button "Mark as Known" at bounding box center [199, 43] width 79 height 10
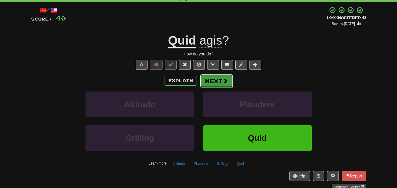
click at [220, 84] on button "Next" at bounding box center [216, 81] width 33 height 14
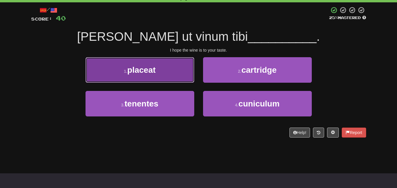
click at [182, 78] on button "1 . placeat" at bounding box center [140, 70] width 109 height 26
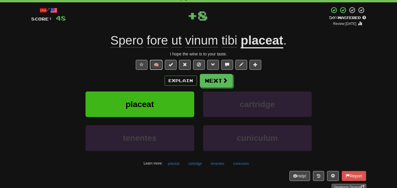
click at [159, 66] on button "🧠" at bounding box center [156, 65] width 13 height 10
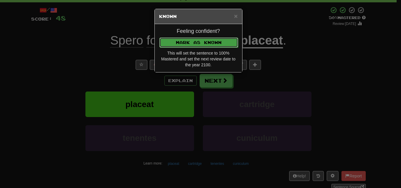
drag, startPoint x: 177, startPoint y: 41, endPoint x: 183, endPoint y: 43, distance: 6.5
click at [177, 41] on button "Mark as Known" at bounding box center [199, 43] width 79 height 10
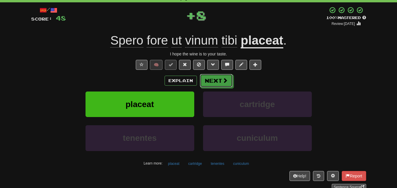
click at [213, 81] on button "Next" at bounding box center [216, 81] width 33 height 14
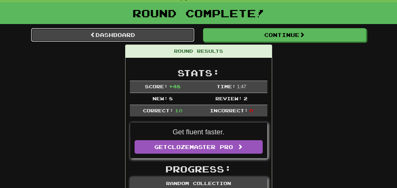
click at [133, 38] on link "Dashboard" at bounding box center [112, 35] width 163 height 14
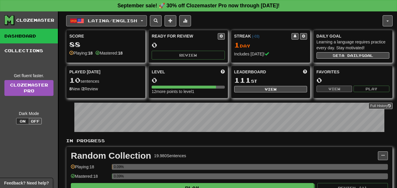
click at [143, 21] on span "button" at bounding box center [142, 20] width 2 height 1
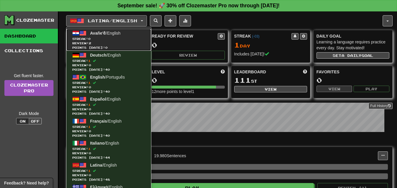
click at [118, 41] on span "Streak: 0" at bounding box center [108, 39] width 73 height 4
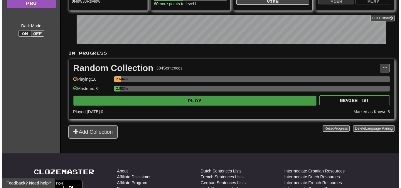
scroll to position [88, 0]
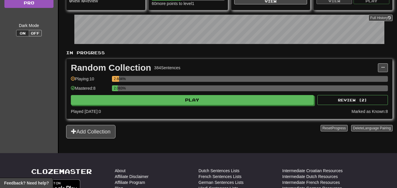
click at [193, 93] on div "2.083%" at bounding box center [250, 91] width 276 height 10
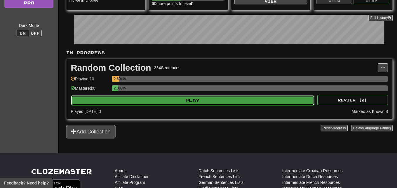
click at [190, 100] on button "Play" at bounding box center [192, 100] width 243 height 10
select select "**"
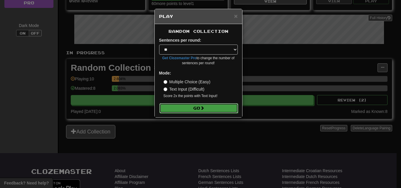
click at [209, 107] on button "Go" at bounding box center [199, 108] width 79 height 10
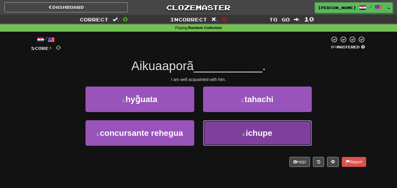
click at [227, 134] on button "4 . ichupe" at bounding box center [257, 133] width 109 height 26
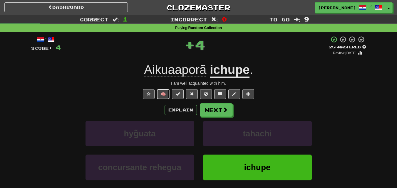
click at [167, 91] on button "🧠" at bounding box center [163, 94] width 13 height 10
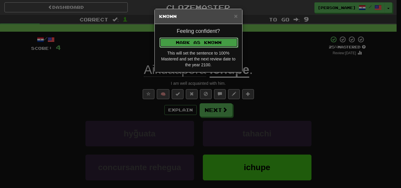
click at [192, 46] on button "Mark as Known" at bounding box center [199, 43] width 79 height 10
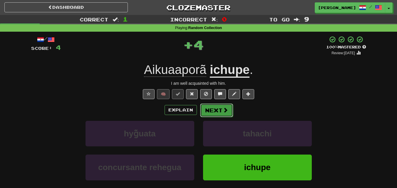
click at [219, 110] on button "Next" at bounding box center [216, 111] width 33 height 14
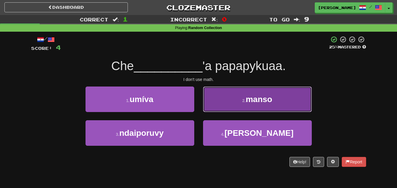
click at [216, 101] on button "2 . [GEOGRAPHIC_DATA]" at bounding box center [257, 100] width 109 height 26
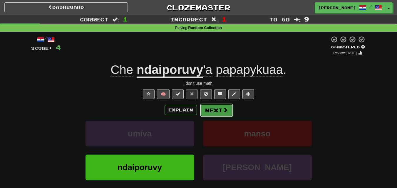
click at [208, 111] on button "Next" at bounding box center [216, 111] width 33 height 14
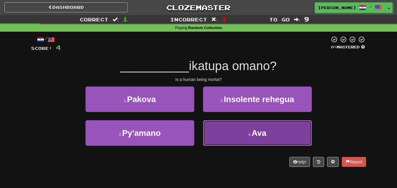
click at [220, 136] on button "4 . Ava" at bounding box center [257, 133] width 109 height 26
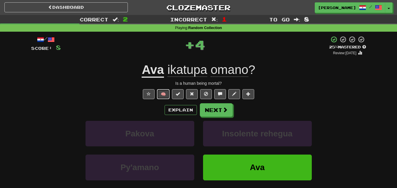
click at [163, 94] on button "🧠" at bounding box center [163, 94] width 13 height 10
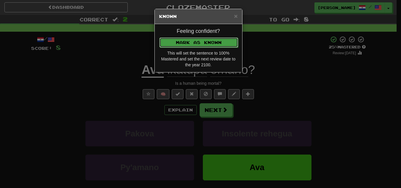
click at [196, 45] on button "Mark as Known" at bounding box center [199, 43] width 79 height 10
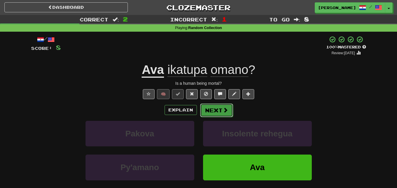
click at [218, 110] on button "Next" at bounding box center [216, 111] width 33 height 14
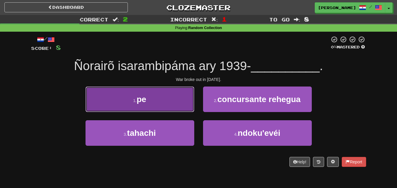
click at [162, 99] on button "1 . pe" at bounding box center [140, 100] width 109 height 26
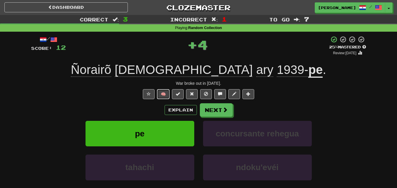
click at [162, 94] on button "🧠" at bounding box center [163, 94] width 13 height 10
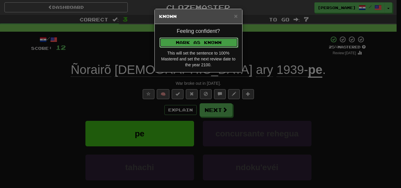
click at [190, 45] on button "Mark as Known" at bounding box center [199, 43] width 79 height 10
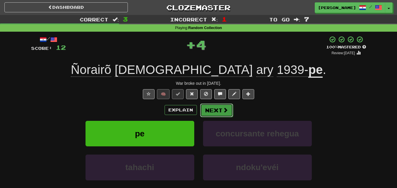
click at [211, 109] on button "Next" at bounding box center [216, 111] width 33 height 14
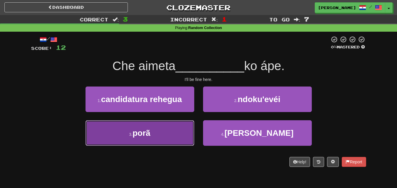
click at [190, 135] on button "3 . [GEOGRAPHIC_DATA]" at bounding box center [140, 133] width 109 height 26
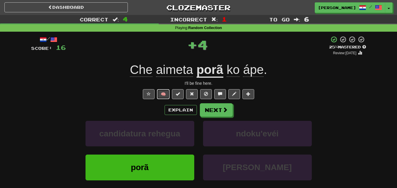
click at [164, 94] on button "🧠" at bounding box center [163, 94] width 13 height 10
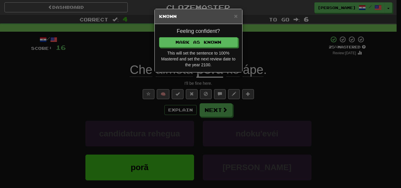
click at [192, 49] on div "Feeling confident? [PERSON_NAME] as Known This will set the sentence to 100% Ma…" at bounding box center [199, 48] width 88 height 48
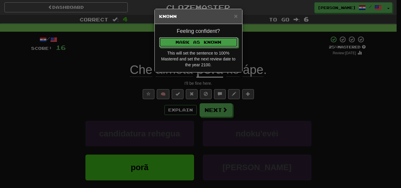
click at [190, 44] on button "Mark as Known" at bounding box center [198, 42] width 79 height 10
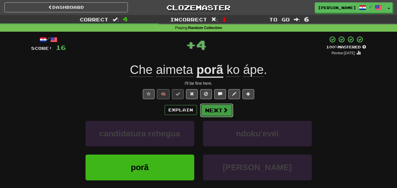
drag, startPoint x: 209, startPoint y: 109, endPoint x: 211, endPoint y: 112, distance: 3.4
click at [211, 112] on button "Next" at bounding box center [216, 111] width 33 height 14
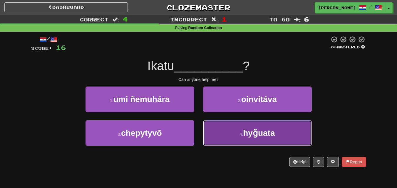
click at [214, 132] on button "4 . hyg̃uata" at bounding box center [257, 133] width 109 height 26
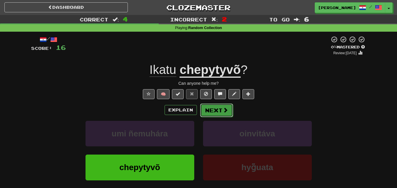
click at [216, 112] on button "Next" at bounding box center [216, 111] width 33 height 14
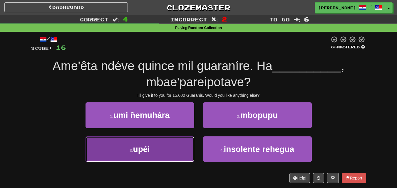
click at [180, 152] on button "3 . upéi" at bounding box center [140, 150] width 109 height 26
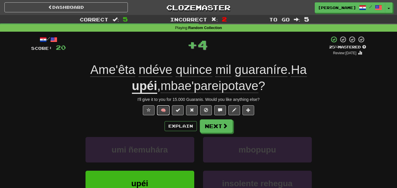
click at [165, 110] on button "🧠" at bounding box center [163, 110] width 13 height 10
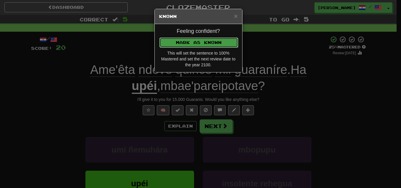
click at [196, 43] on button "Mark as Known" at bounding box center [199, 43] width 79 height 10
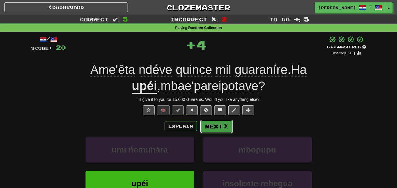
click at [223, 130] on button "Next" at bounding box center [216, 127] width 33 height 14
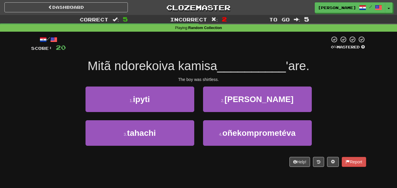
click at [197, 80] on div "The boy was shirtless." at bounding box center [198, 80] width 335 height 6
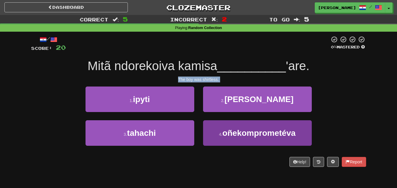
copy body "The boy was shirtless. 1 . ipyti 2 . [PERSON_NAME] rehegua 3 . tahachi 4 . oñek…"
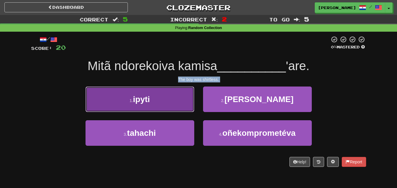
click at [168, 102] on button "1 . ipyti" at bounding box center [140, 100] width 109 height 26
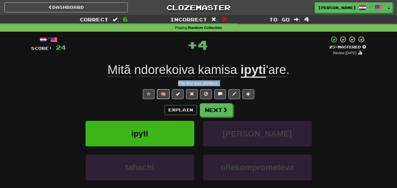
click at [165, 93] on button "🧠" at bounding box center [163, 94] width 13 height 10
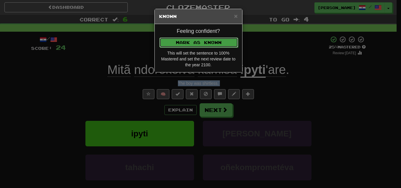
click at [196, 43] on button "Mark as Known" at bounding box center [199, 43] width 79 height 10
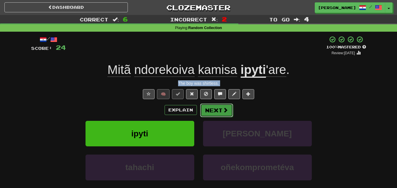
click at [215, 107] on button "Next" at bounding box center [216, 111] width 33 height 14
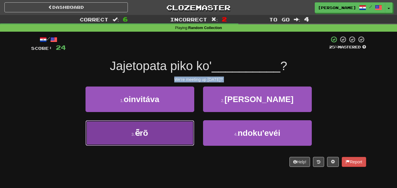
click at [176, 130] on button "3 . ẽrõ" at bounding box center [140, 133] width 109 height 26
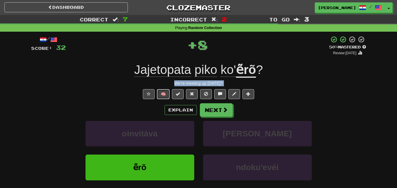
click at [166, 94] on button "🧠" at bounding box center [163, 94] width 13 height 10
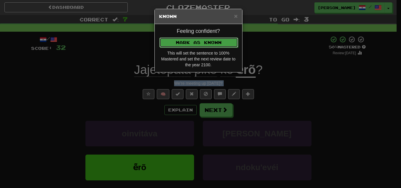
click at [187, 40] on button "Mark as Known" at bounding box center [199, 43] width 79 height 10
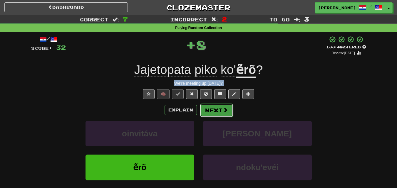
click at [212, 112] on button "Next" at bounding box center [216, 111] width 33 height 14
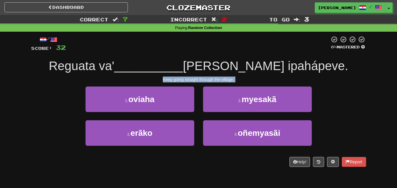
click at [344, 97] on div "1 . oviaha 2 . myesakã" at bounding box center [198, 104] width 353 height 34
click at [316, 79] on div "Keep going straight through the village." at bounding box center [198, 80] width 335 height 6
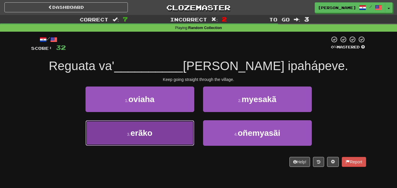
click at [177, 130] on button "3 . erãko" at bounding box center [140, 133] width 109 height 26
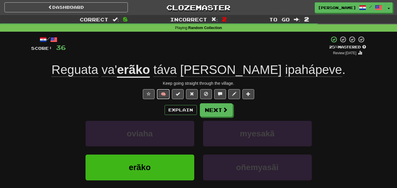
click at [167, 92] on button "🧠" at bounding box center [163, 94] width 13 height 10
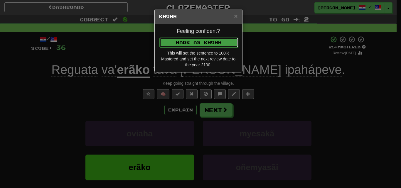
click at [187, 46] on button "Mark as Known" at bounding box center [199, 43] width 79 height 10
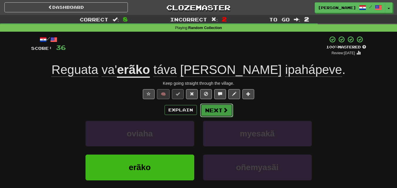
click at [213, 108] on button "Next" at bounding box center [216, 111] width 33 height 14
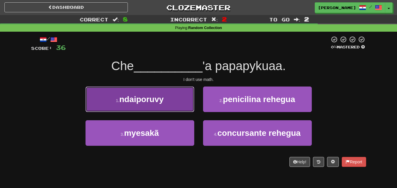
click at [179, 106] on button "1 . ndaiporuvy" at bounding box center [140, 100] width 109 height 26
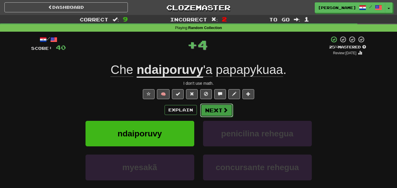
click at [210, 108] on button "Next" at bounding box center [216, 111] width 33 height 14
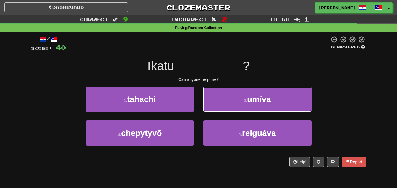
click at [224, 101] on button "2 . umíva" at bounding box center [257, 100] width 109 height 26
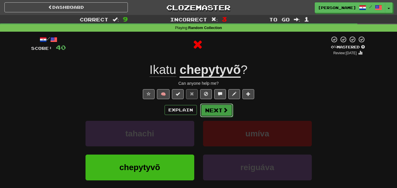
click at [210, 111] on button "Next" at bounding box center [216, 111] width 33 height 14
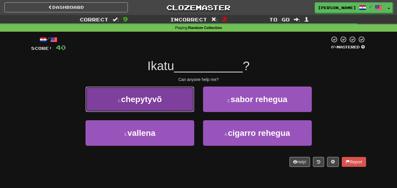
click at [172, 105] on button "1 . chepytyvõ" at bounding box center [140, 100] width 109 height 26
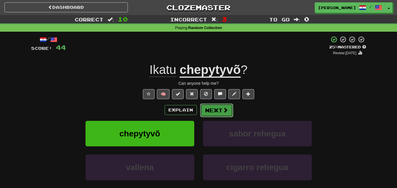
click at [211, 111] on button "Next" at bounding box center [216, 111] width 33 height 14
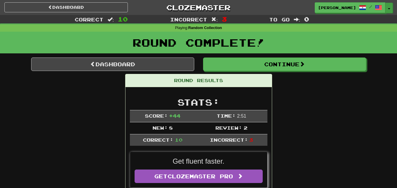
click at [389, 7] on button "Toggle Dropdown" at bounding box center [389, 8] width 8 height 11
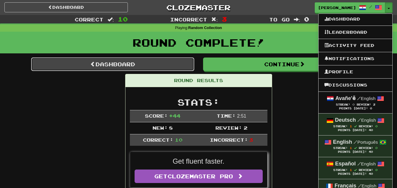
click at [127, 63] on link "Dashboard" at bounding box center [112, 65] width 163 height 14
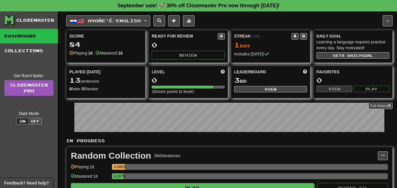
click at [150, 21] on button "Avañe'ẽ / English" at bounding box center [108, 20] width 84 height 11
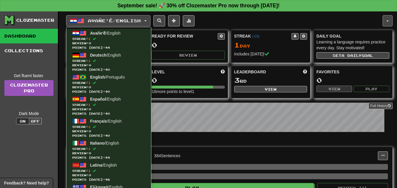
click at [388, 21] on span "button" at bounding box center [387, 21] width 2 height 1
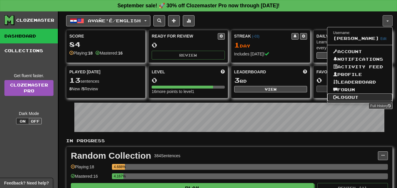
click at [351, 101] on link "Logout" at bounding box center [359, 98] width 65 height 8
